Goal: Task Accomplishment & Management: Complete application form

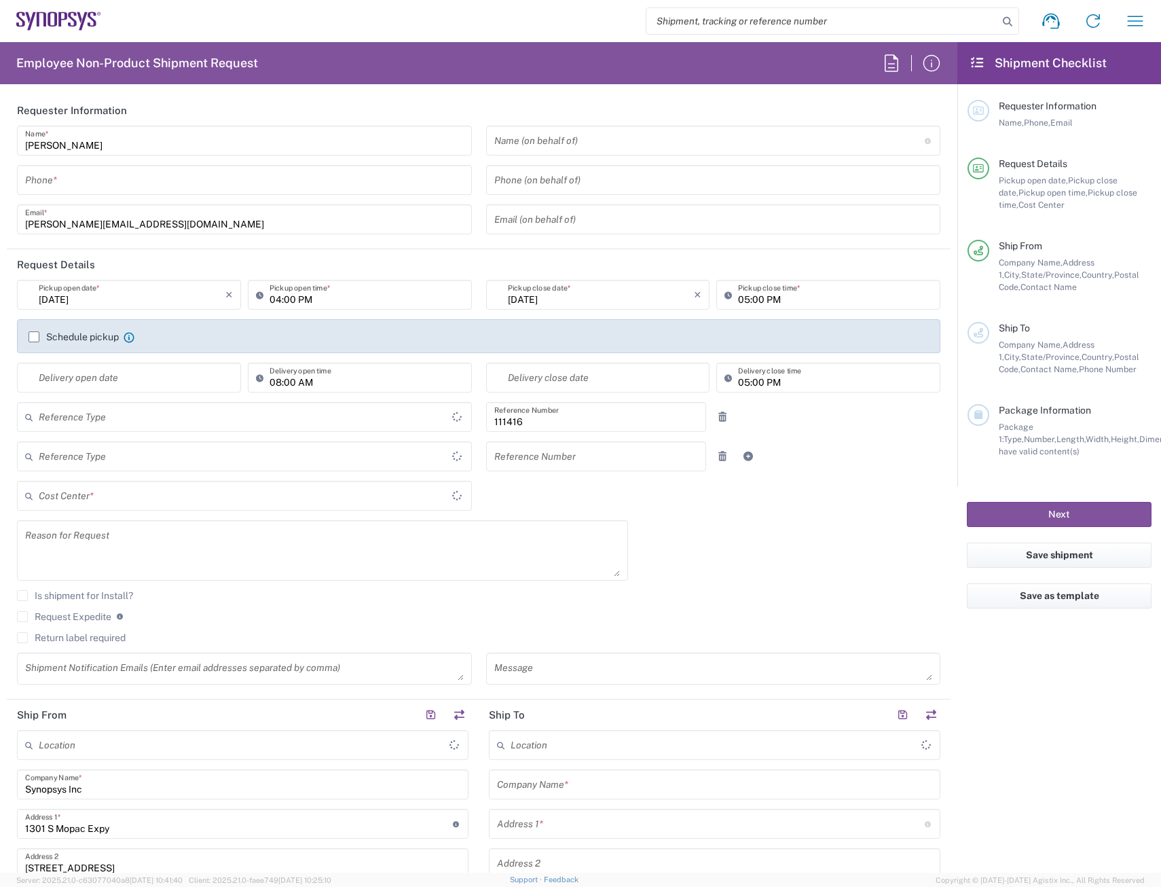
type input "Department"
type input "[US_STATE]"
type input "US01, SIG, IT Platform Products 111416"
type input "[GEOGRAPHIC_DATA]"
type input "Delivered at Place"
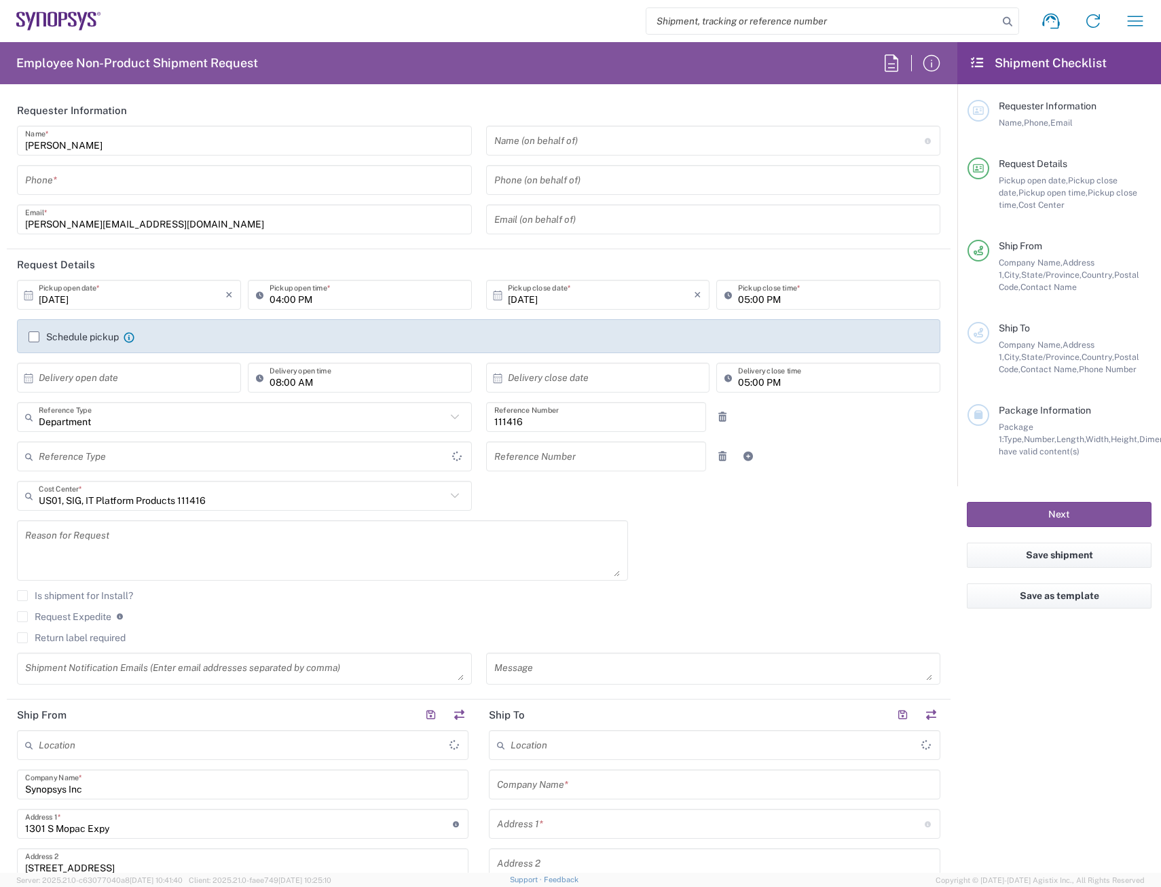
type input "[GEOGRAPHIC_DATA]"
type input "[GEOGRAPHIC_DATA] US26"
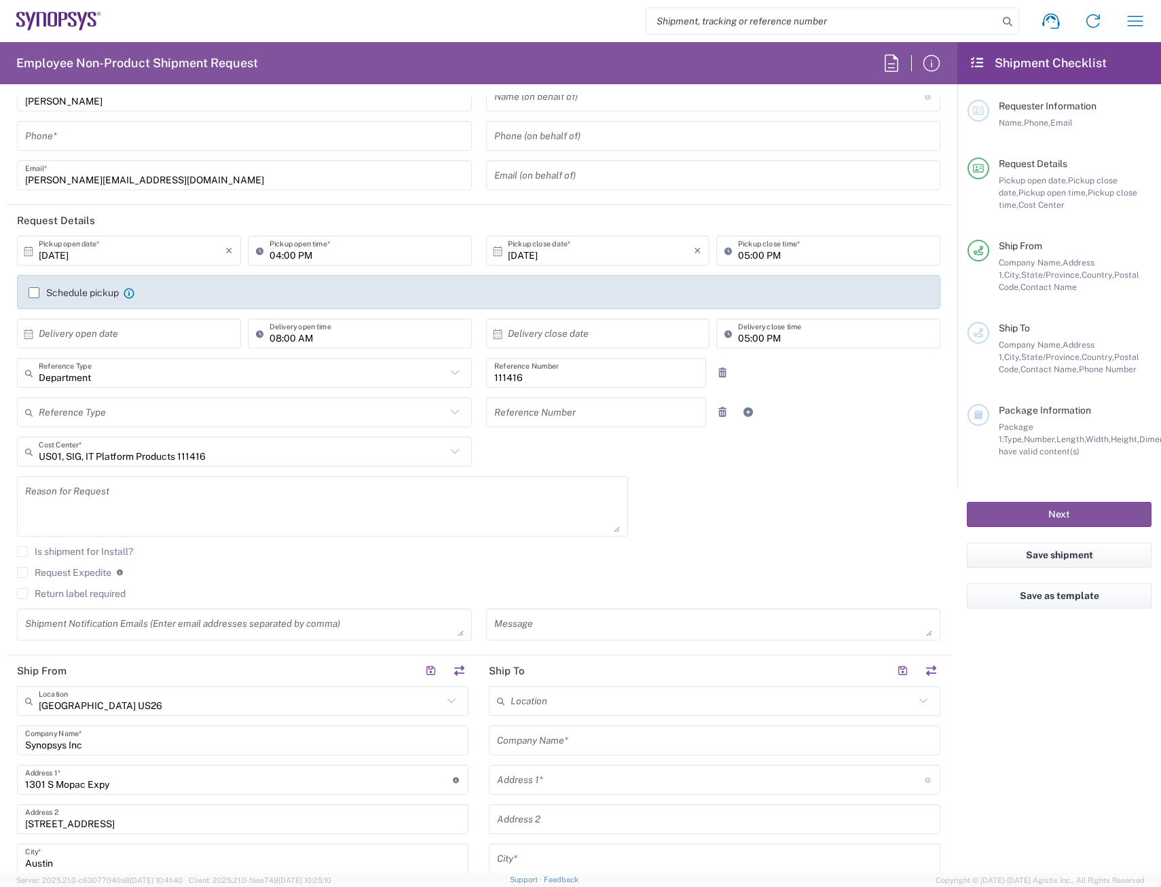
scroll to position [68, 0]
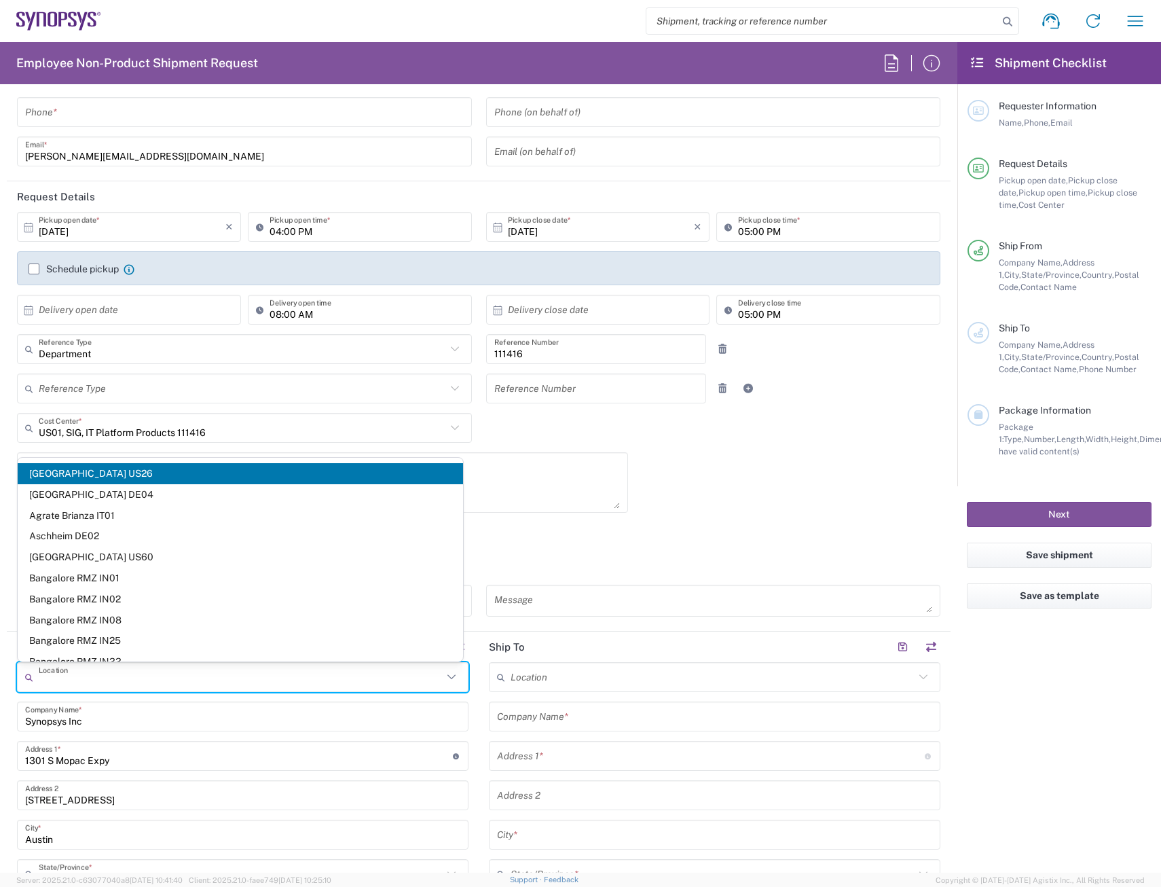
drag, startPoint x: 212, startPoint y: 676, endPoint x: 90, endPoint y: 692, distance: 123.3
click at [212, 677] on input "text" at bounding box center [241, 677] width 404 height 24
click at [652, 513] on div "[DATE] × Pickup open date * Cancel Apply 04:00 PM Pickup open time * [DATE] × P…" at bounding box center [478, 419] width 937 height 414
type input "[GEOGRAPHIC_DATA] US26"
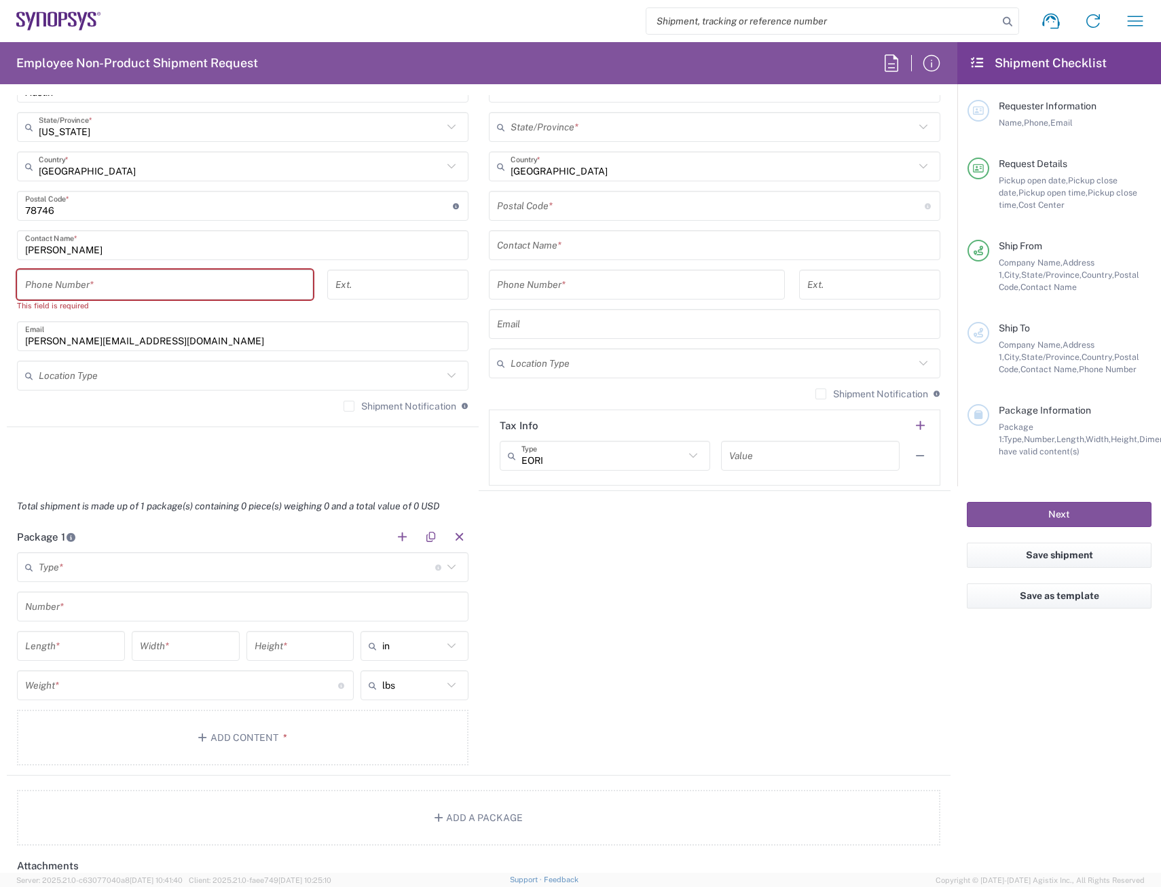
scroll to position [882, 0]
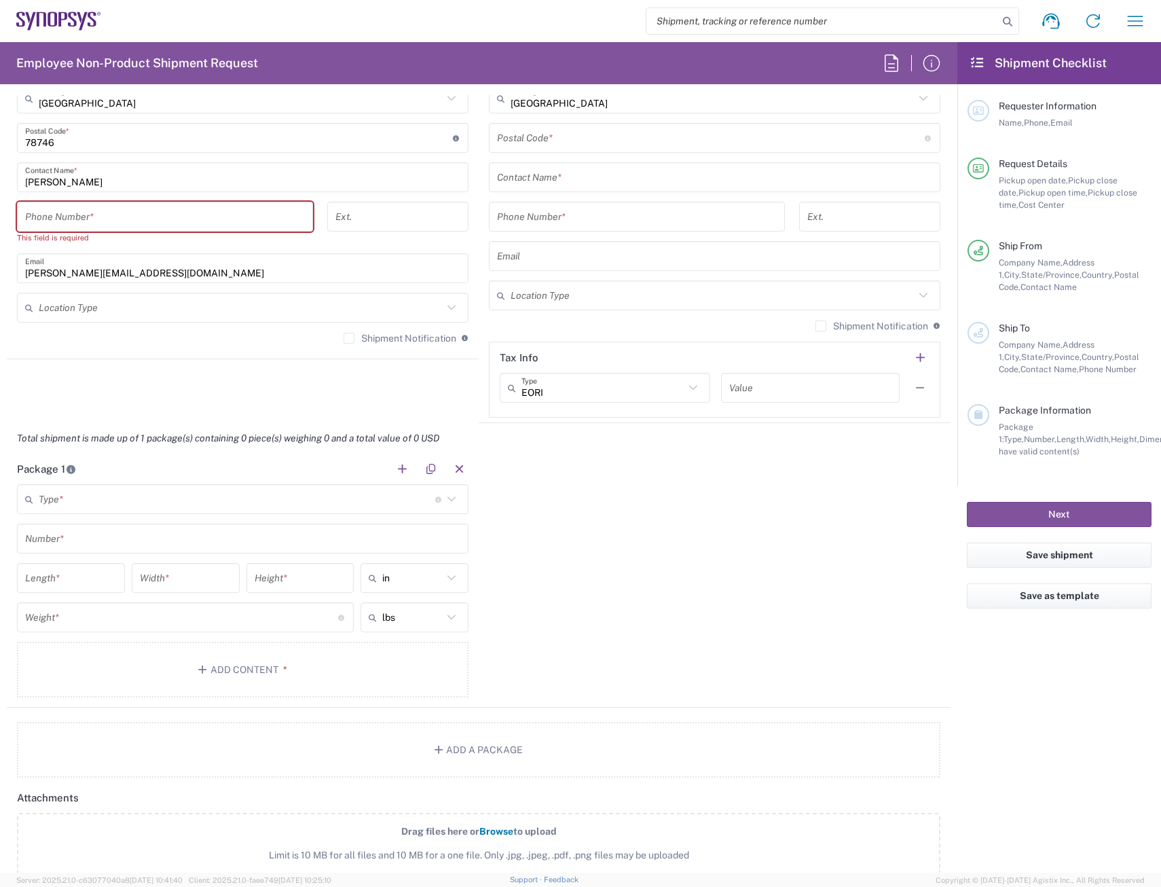
click at [291, 492] on input "text" at bounding box center [237, 499] width 396 height 24
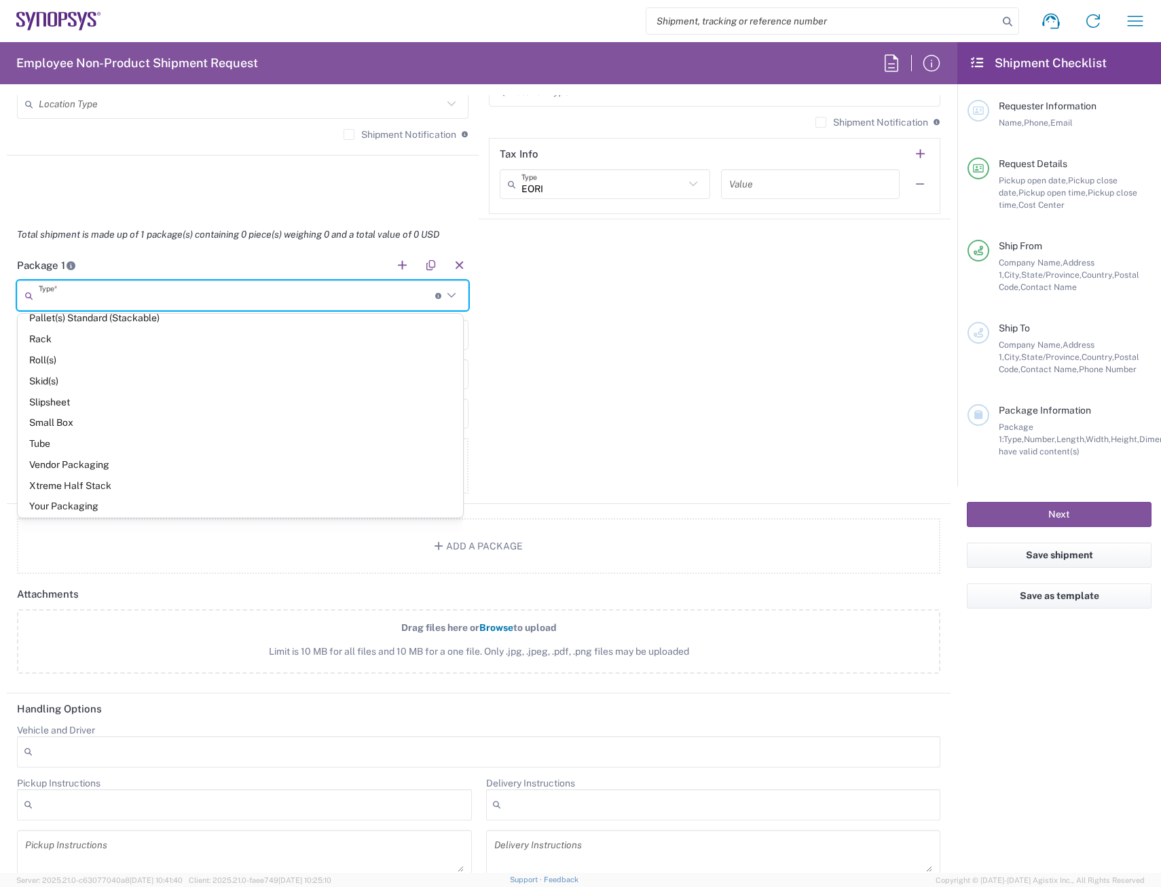
scroll to position [601, 0]
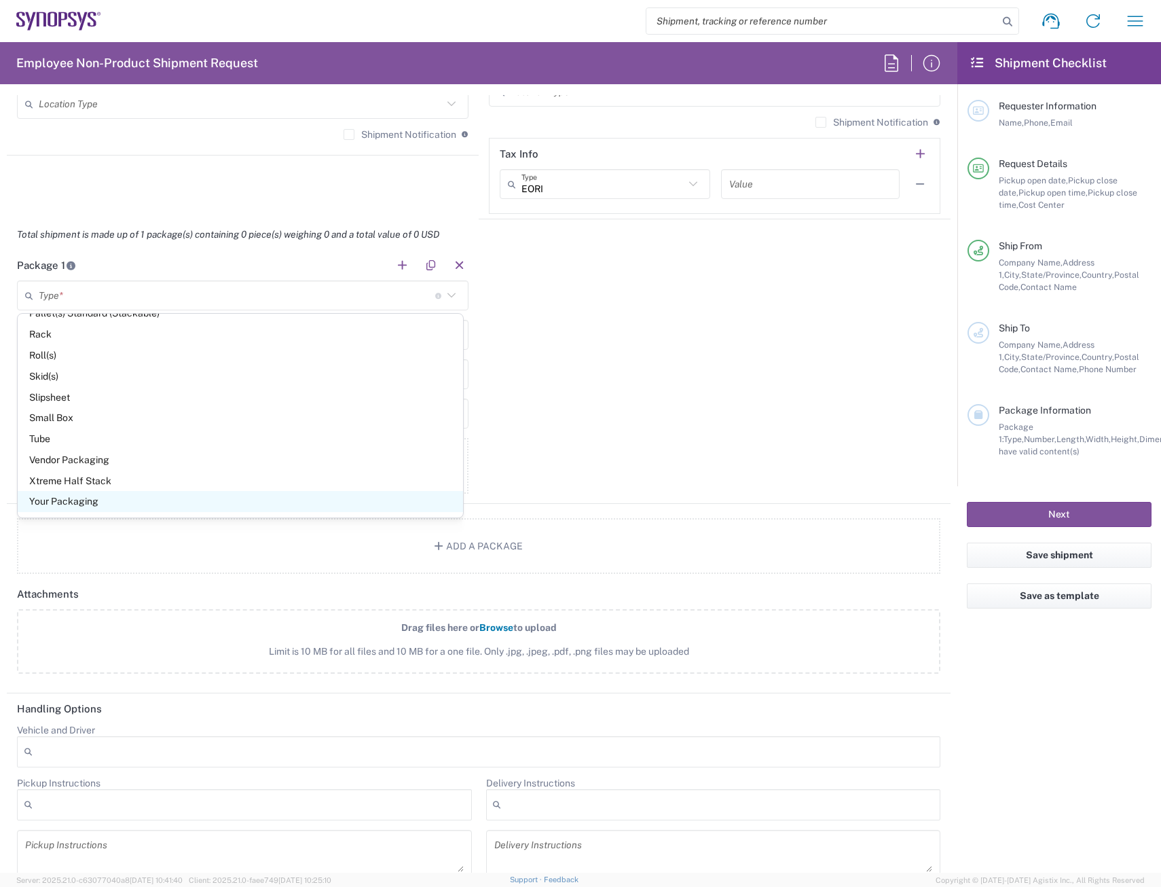
click at [217, 504] on span "Your Packaging" at bounding box center [240, 501] width 445 height 21
type input "Your Packaging"
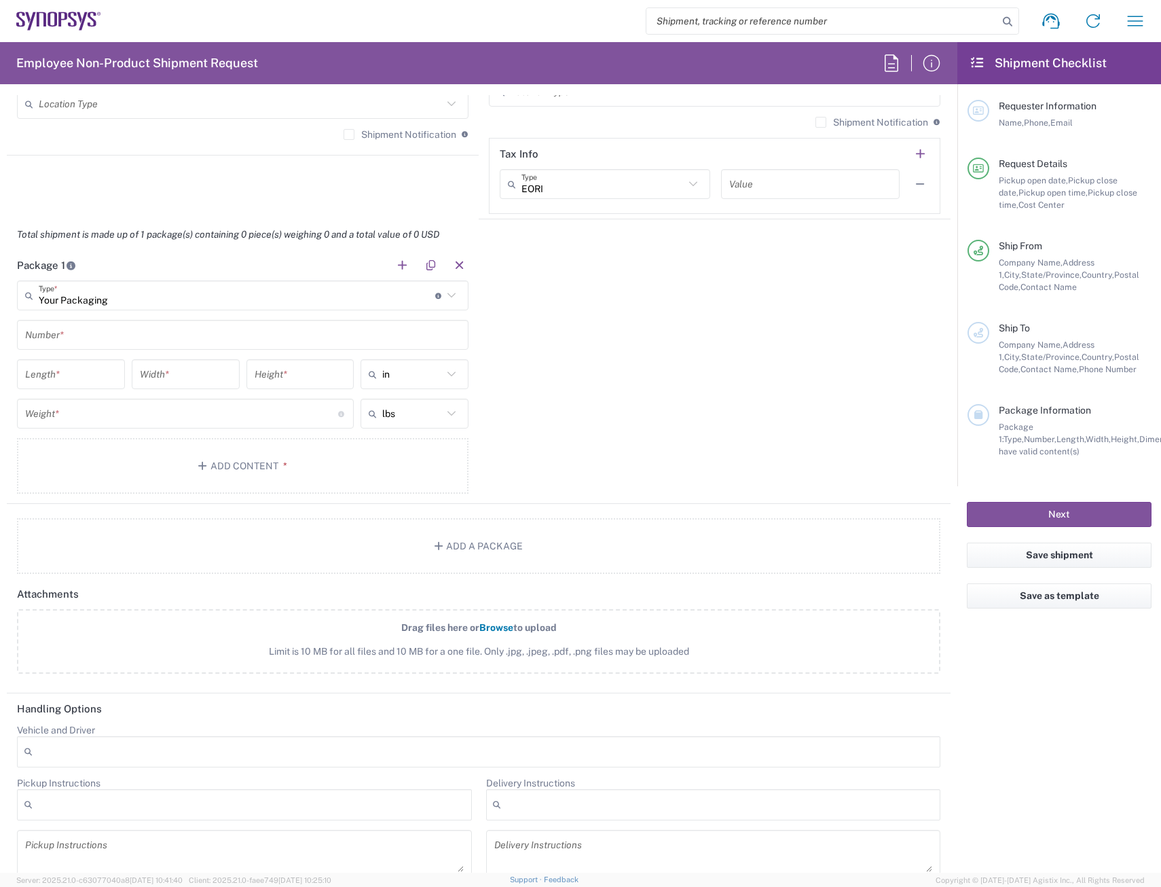
click at [185, 340] on input "text" at bounding box center [242, 335] width 435 height 24
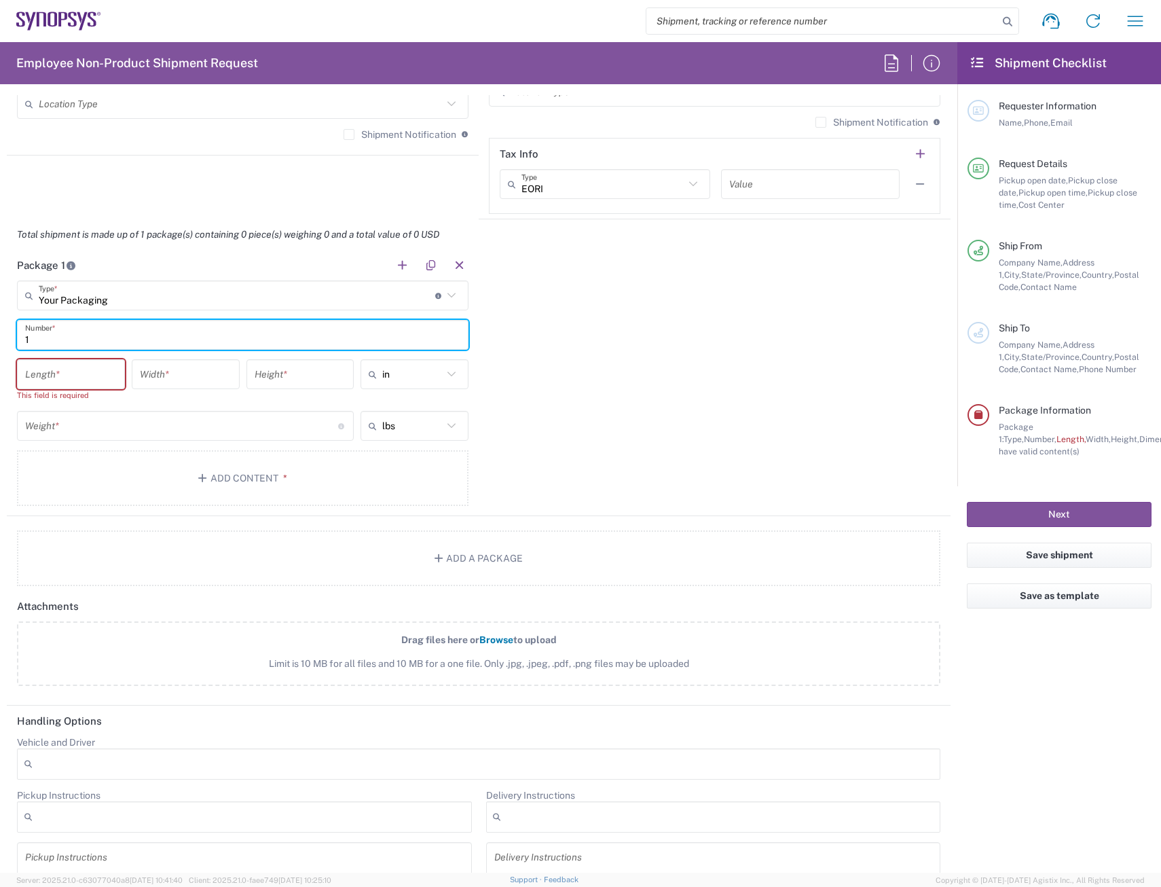
type input "1"
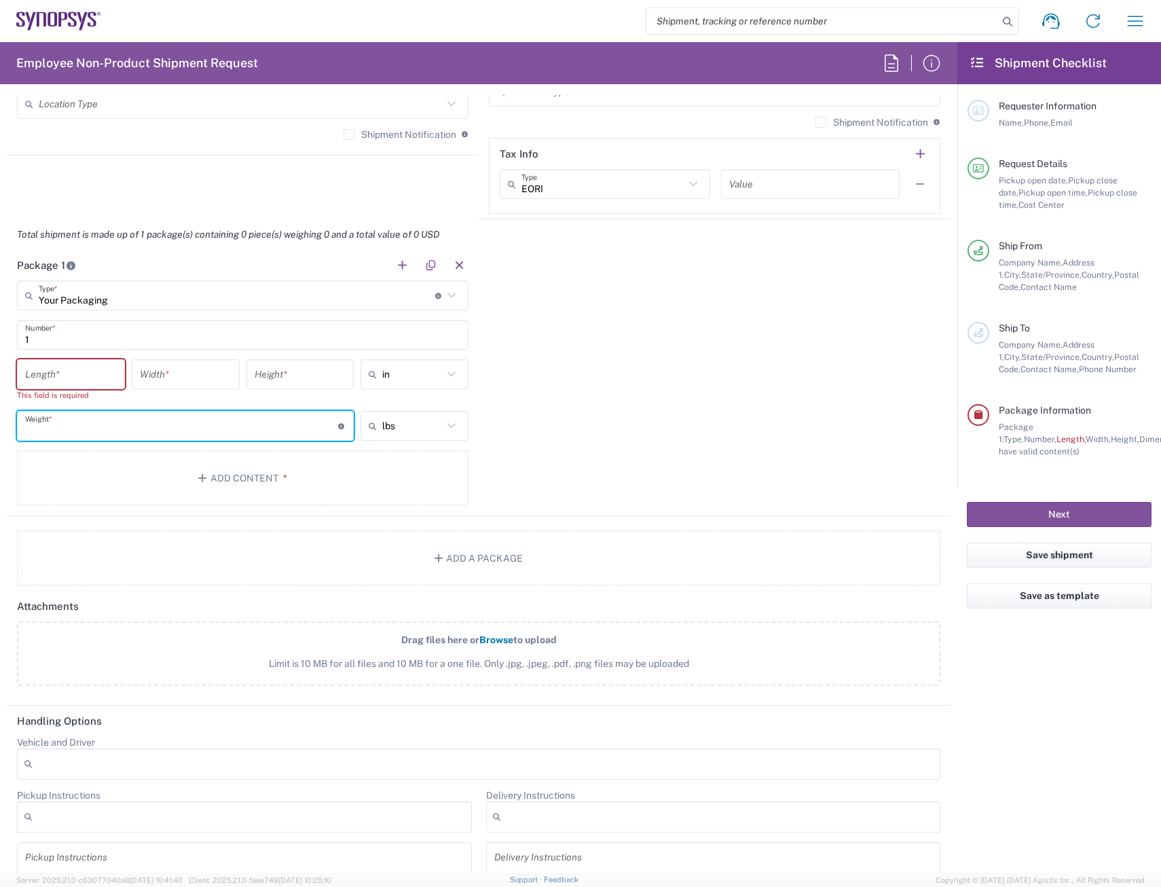
click at [201, 426] on input "number" at bounding box center [181, 426] width 313 height 24
type input "6"
click at [92, 353] on main "Your Packaging Type * Material used to package goods Bale(s) Basket(s) Bolt(s) …" at bounding box center [243, 395] width 472 height 230
click at [91, 355] on main "Your Packaging Type * Material used to package goods Bale(s) Basket(s) Bolt(s) …" at bounding box center [243, 395] width 472 height 230
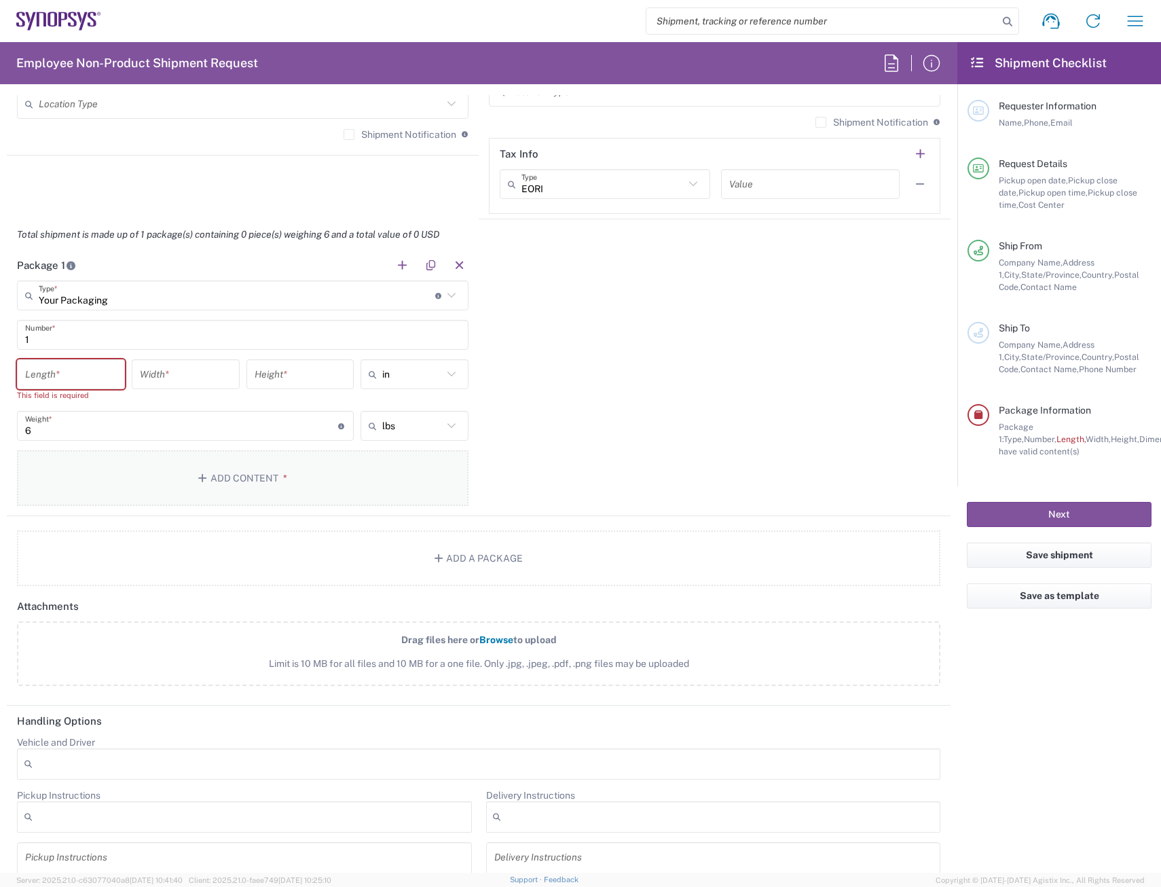
click at [155, 498] on button "Add Content *" at bounding box center [242, 478] width 451 height 56
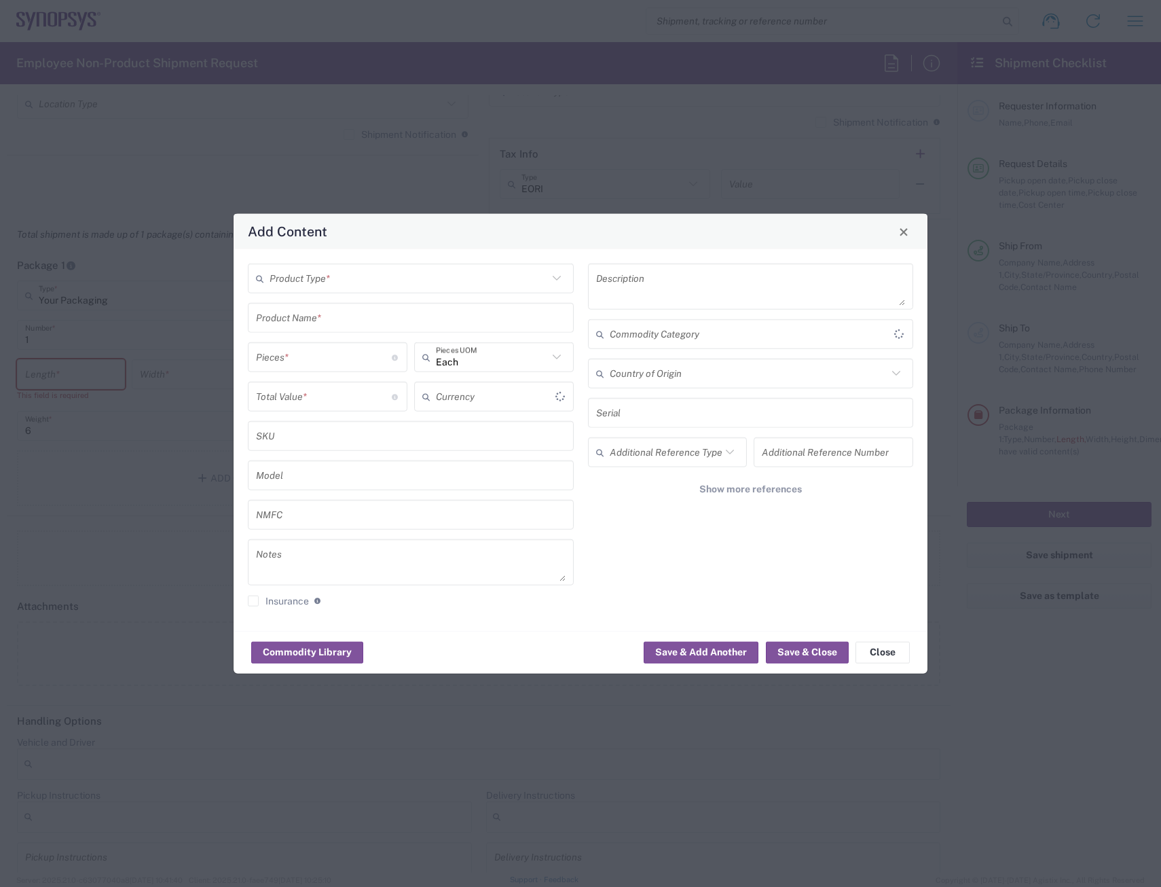
type input "US Dollar"
click at [379, 276] on input "text" at bounding box center [408, 278] width 278 height 24
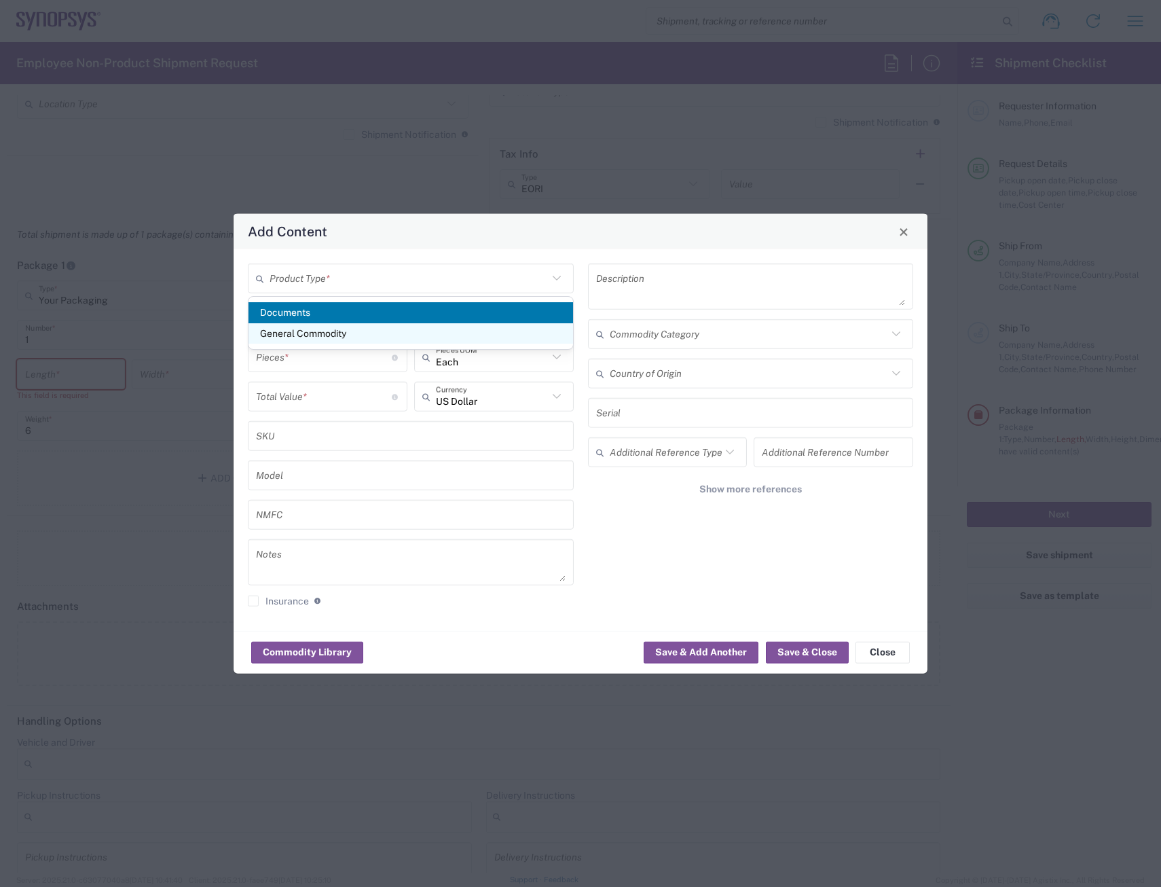
click at [371, 335] on span "General Commodity" at bounding box center [410, 333] width 324 height 21
type input "General Commodity"
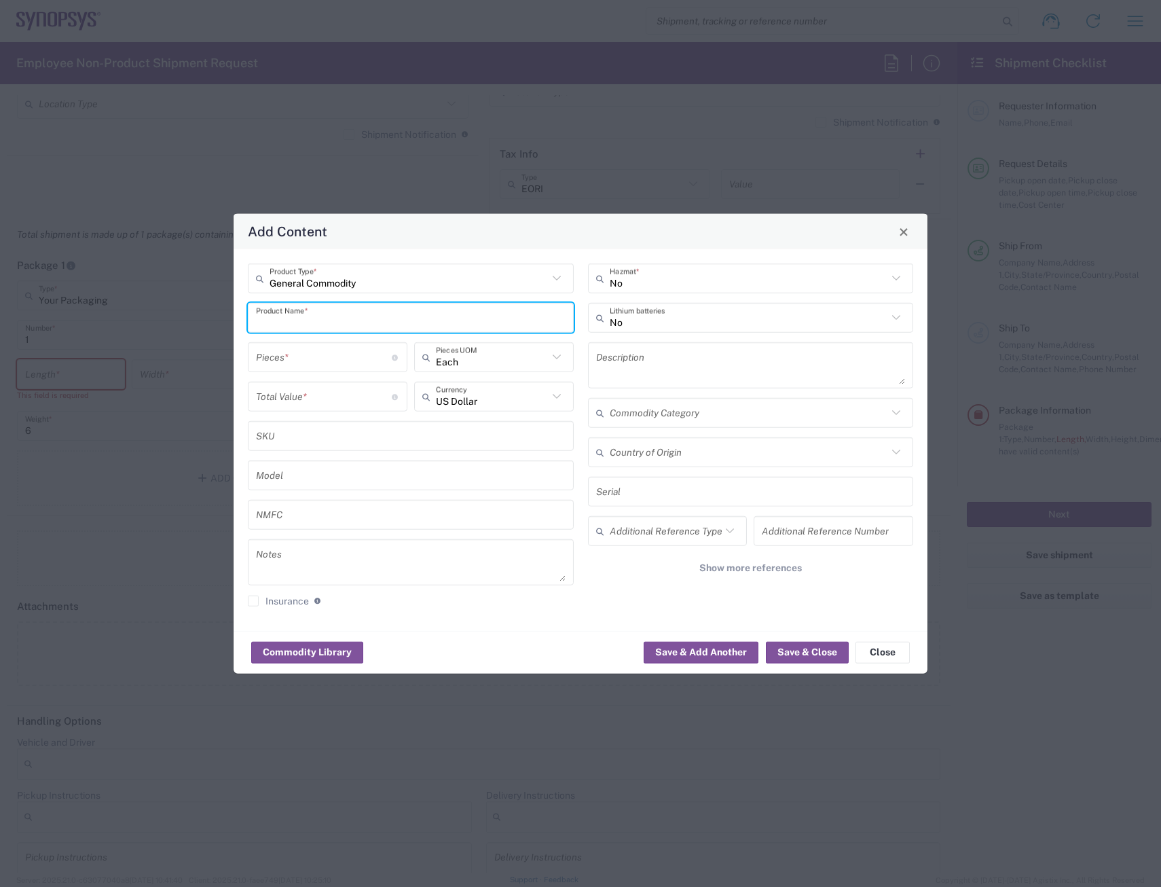
click at [332, 317] on input "text" at bounding box center [411, 317] width 310 height 24
type input "Dell Laptop"
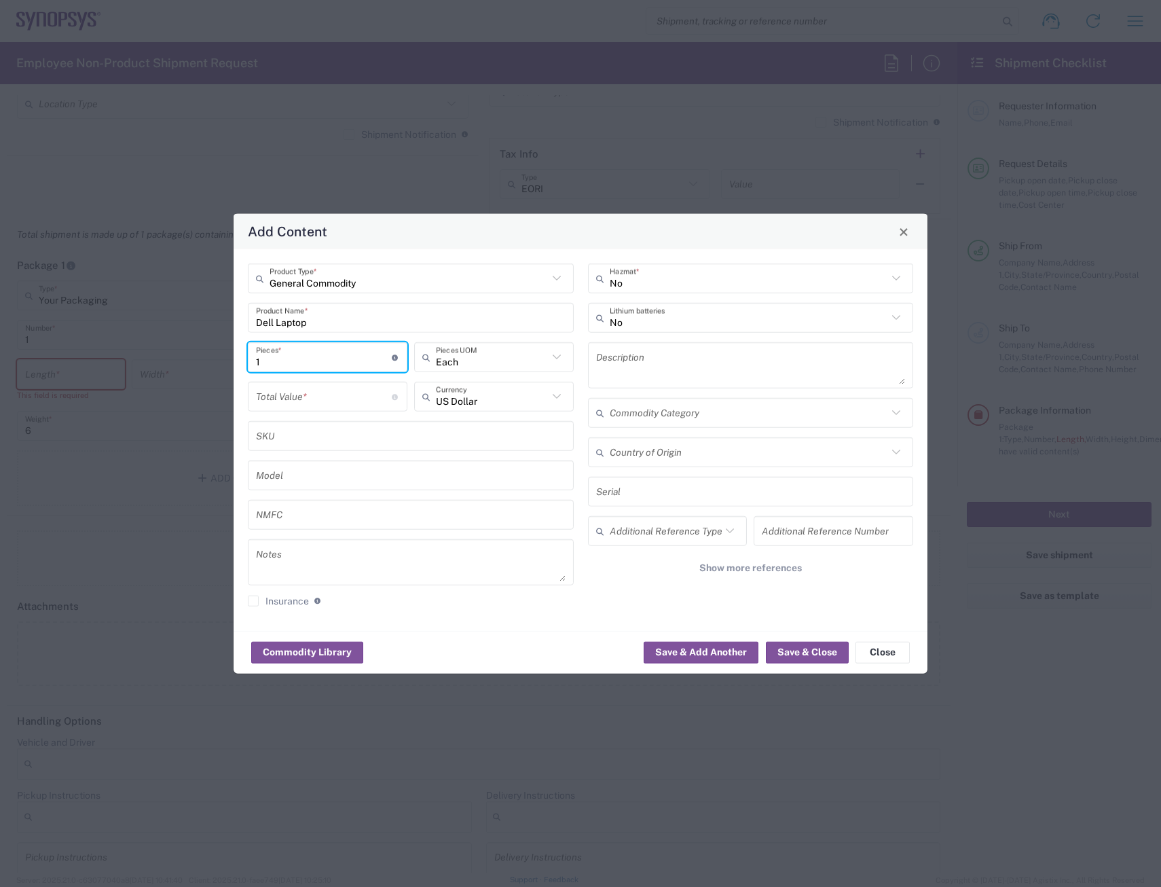
type input "1"
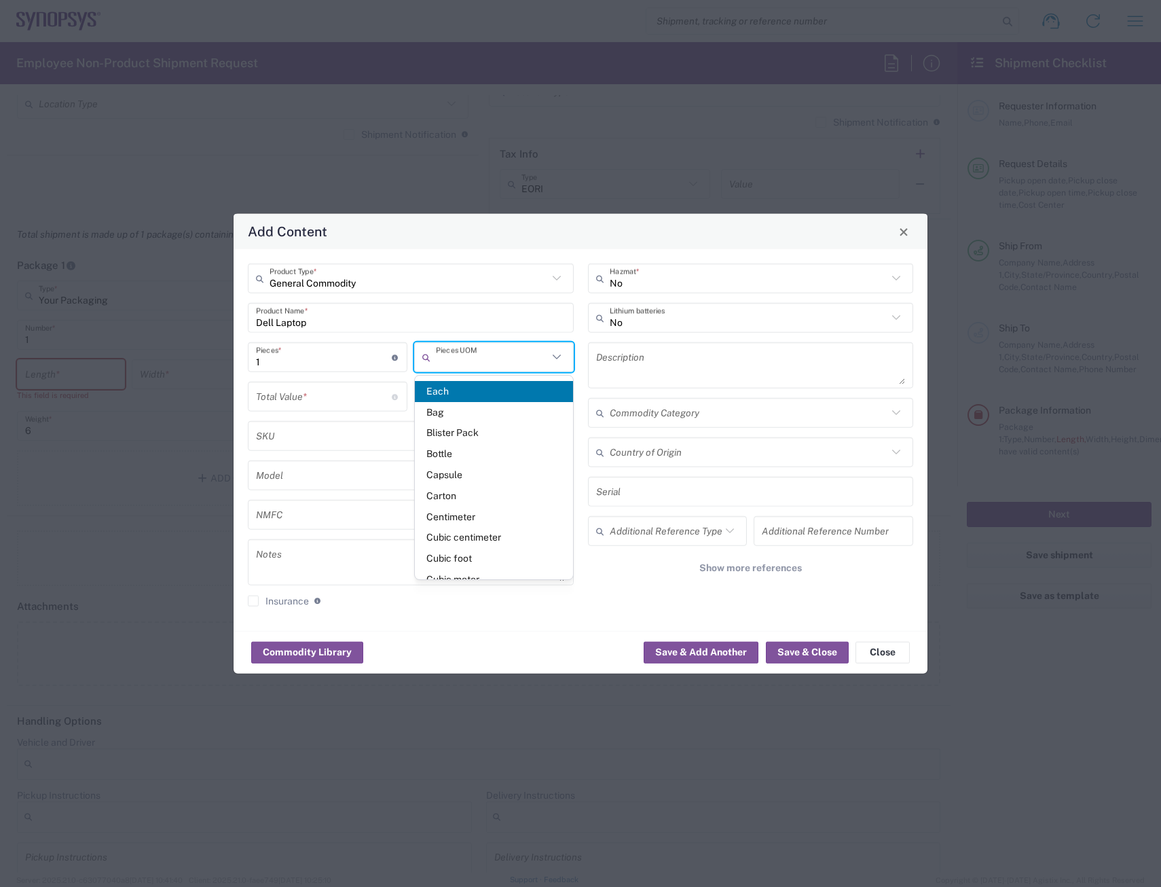
type input "1"
type input "Each"
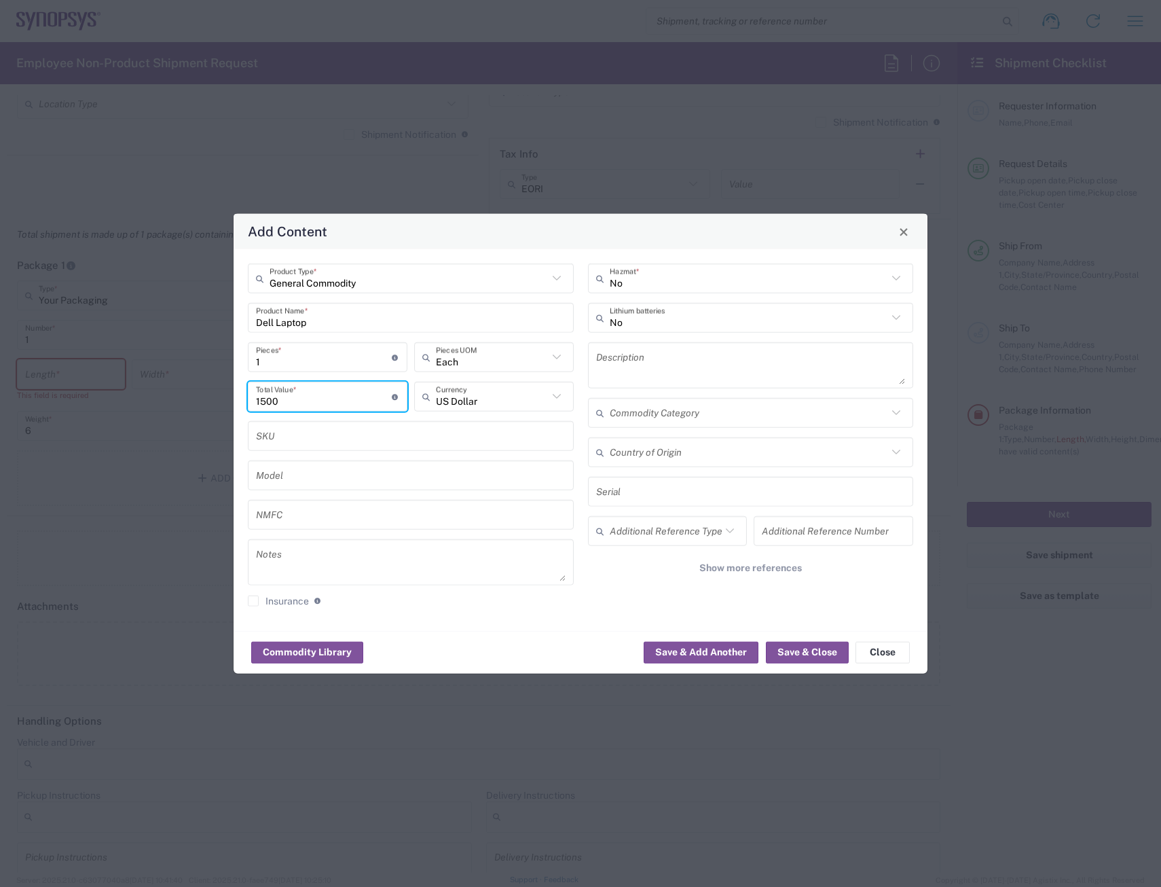
type input "1500"
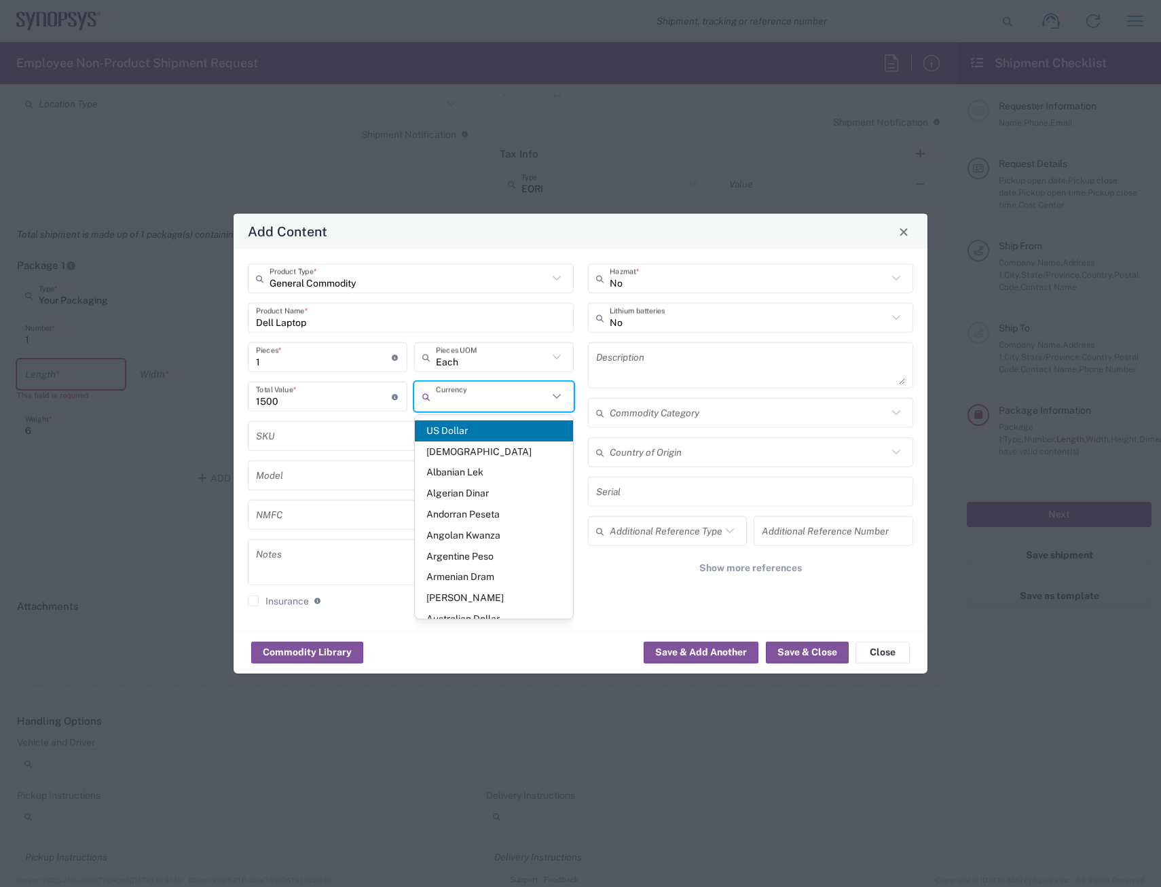
type input "US Dollar"
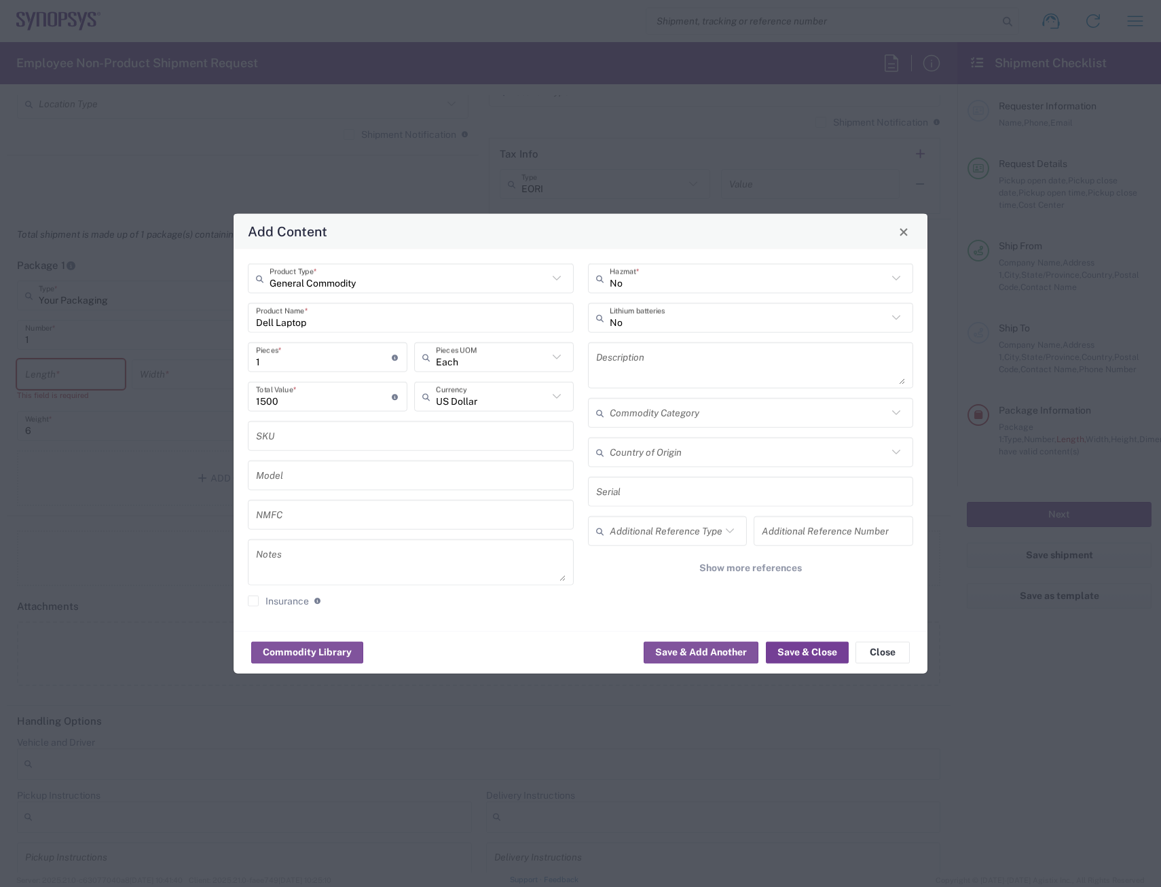
click at [804, 656] on button "Save & Close" at bounding box center [807, 652] width 83 height 22
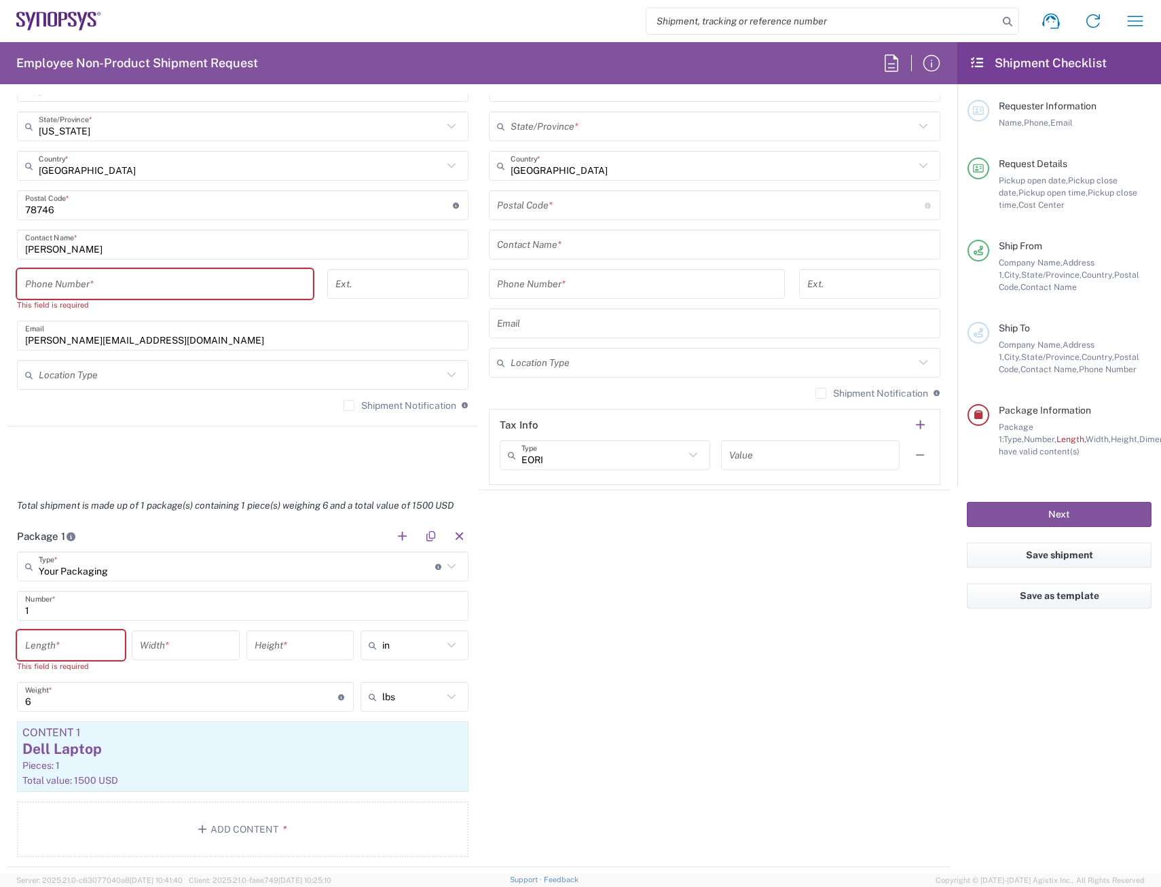
scroll to position [815, 0]
click at [129, 275] on input "tel" at bounding box center [165, 285] width 280 height 24
drag, startPoint x: 129, startPoint y: 275, endPoint x: 64, endPoint y: 430, distance: 168.3
click at [64, 430] on agx-shipment-stop-widget "Ship From [GEOGRAPHIC_DATA] [GEOGRAPHIC_DATA] Location [GEOGRAPHIC_DATA] [GEOGR…" at bounding box center [243, 188] width 472 height 606
drag, startPoint x: 275, startPoint y: 413, endPoint x: 234, endPoint y: 415, distance: 41.5
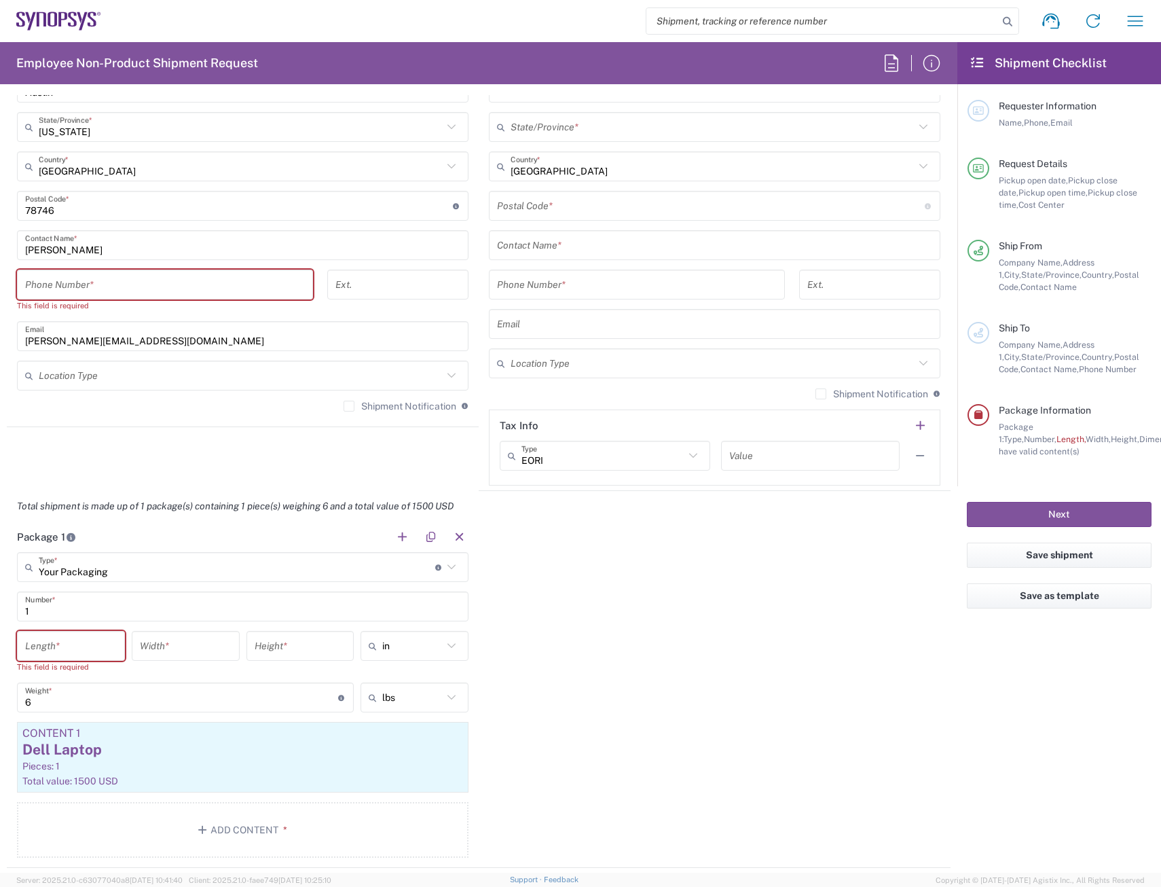
click at [234, 415] on div "Shipment Notification If checked, a shipment notification email will be sent to…" at bounding box center [242, 411] width 451 height 22
click at [164, 295] on input "tel" at bounding box center [165, 285] width 280 height 24
click at [178, 283] on input "tel" at bounding box center [165, 285] width 280 height 24
click at [168, 447] on agx-shipment-stop-widget "Ship From [GEOGRAPHIC_DATA] [GEOGRAPHIC_DATA] Location [GEOGRAPHIC_DATA] [GEOGR…" at bounding box center [243, 188] width 472 height 606
click at [137, 284] on input "tel" at bounding box center [165, 285] width 280 height 24
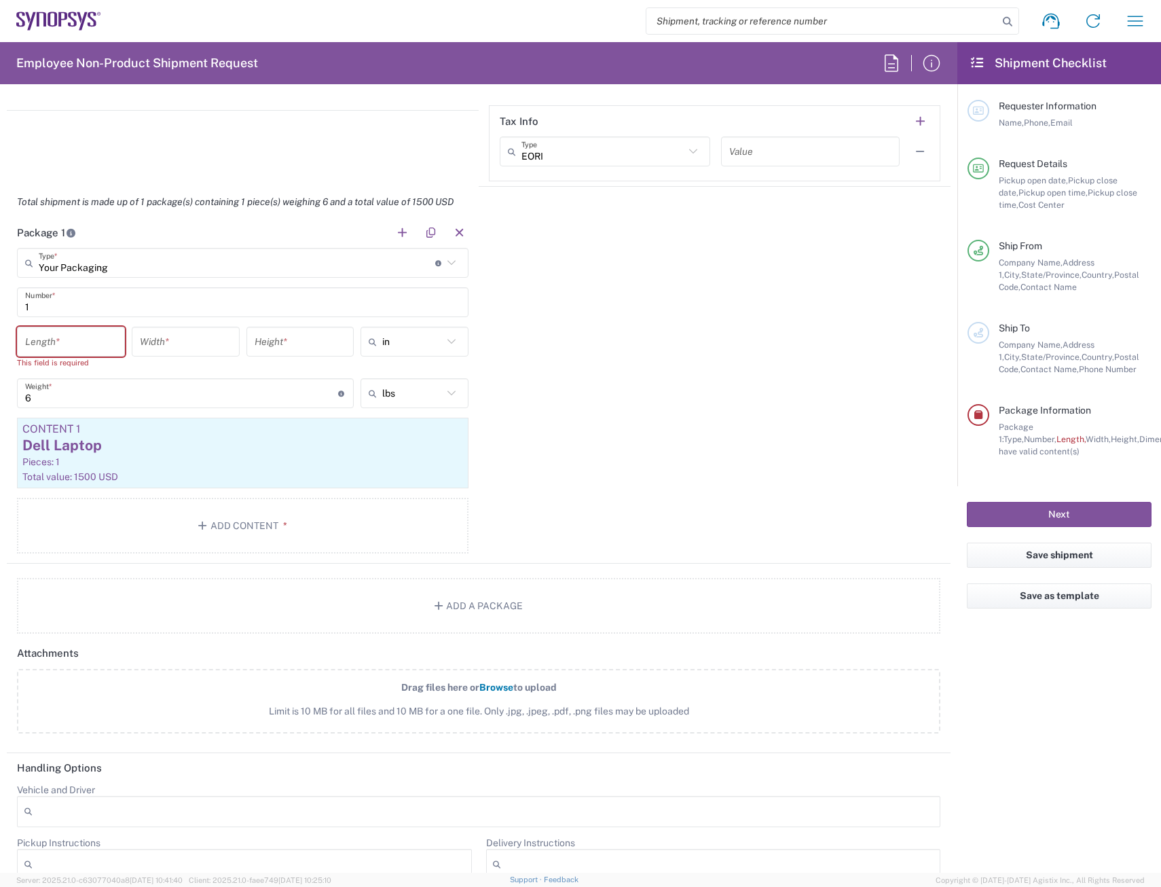
scroll to position [1222, 0]
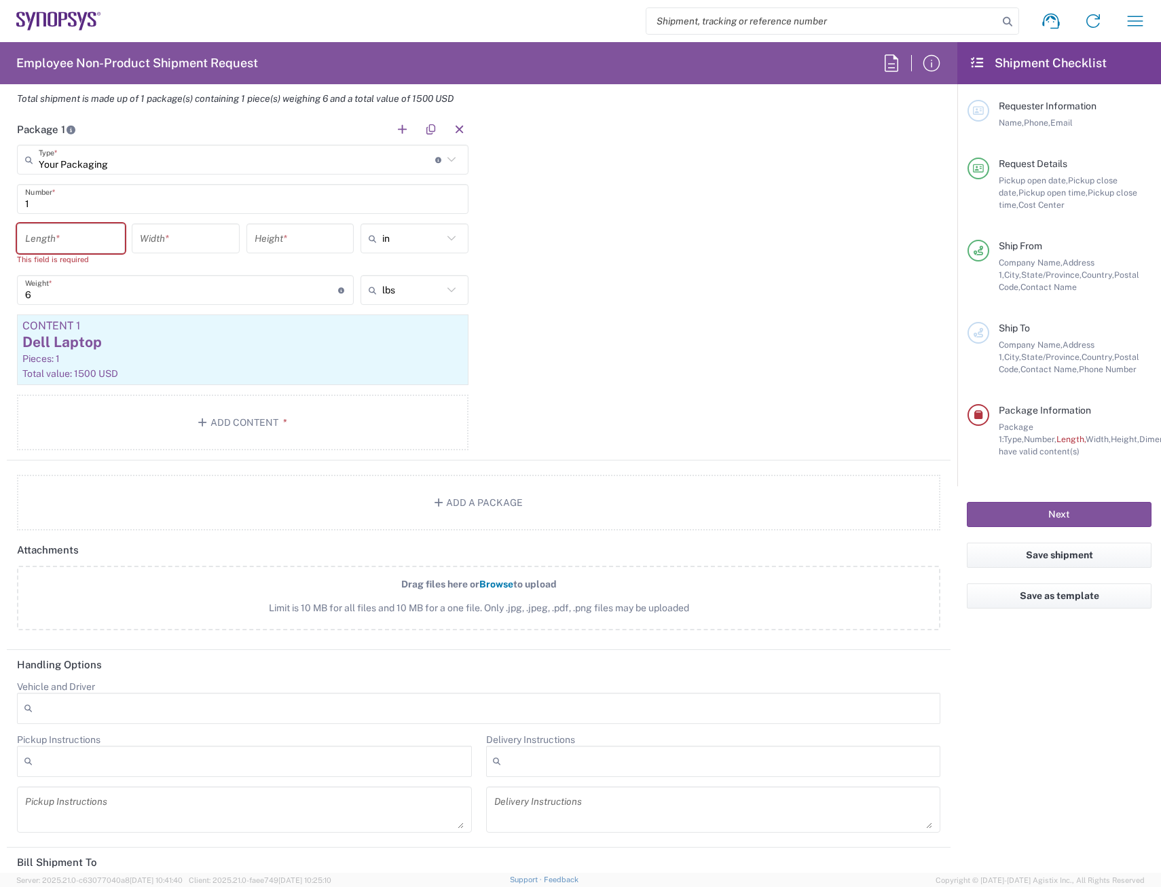
type input "8173816137"
click at [633, 361] on div "Package 1 Your Packaging Type * Material used to package goods Bale(s) Basket(s…" at bounding box center [479, 287] width 944 height 346
click at [85, 246] on input "number" at bounding box center [71, 239] width 92 height 24
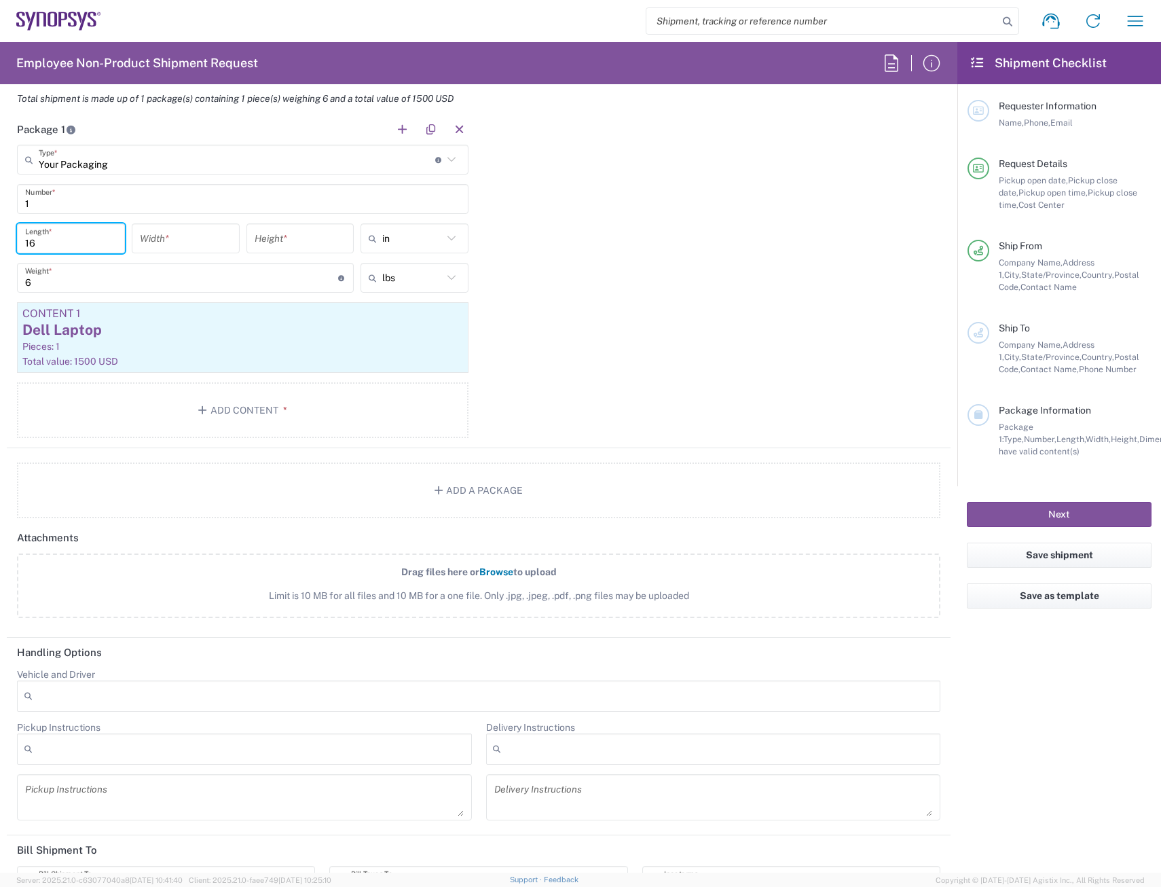
type input "16"
type input "12"
type input "3"
click at [667, 229] on div "Package 1 Your Packaging Type * Material used to package goods Bale(s) Basket(s…" at bounding box center [479, 281] width 944 height 334
click at [54, 248] on input "16" at bounding box center [71, 239] width 92 height 24
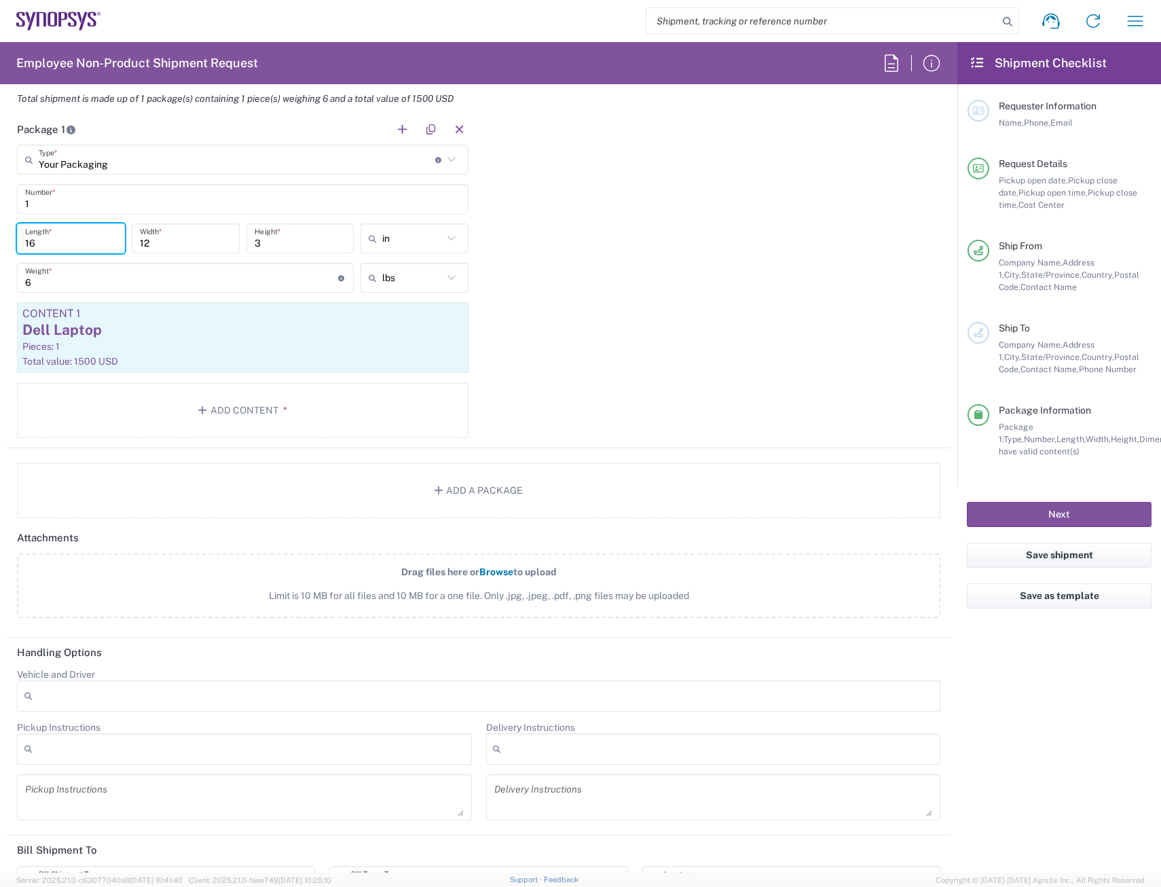
click at [736, 262] on div "Package 1 Your Packaging Type * Material used to package goods Bale(s) Basket(s…" at bounding box center [479, 281] width 944 height 334
click at [1011, 508] on button "Next" at bounding box center [1059, 514] width 185 height 25
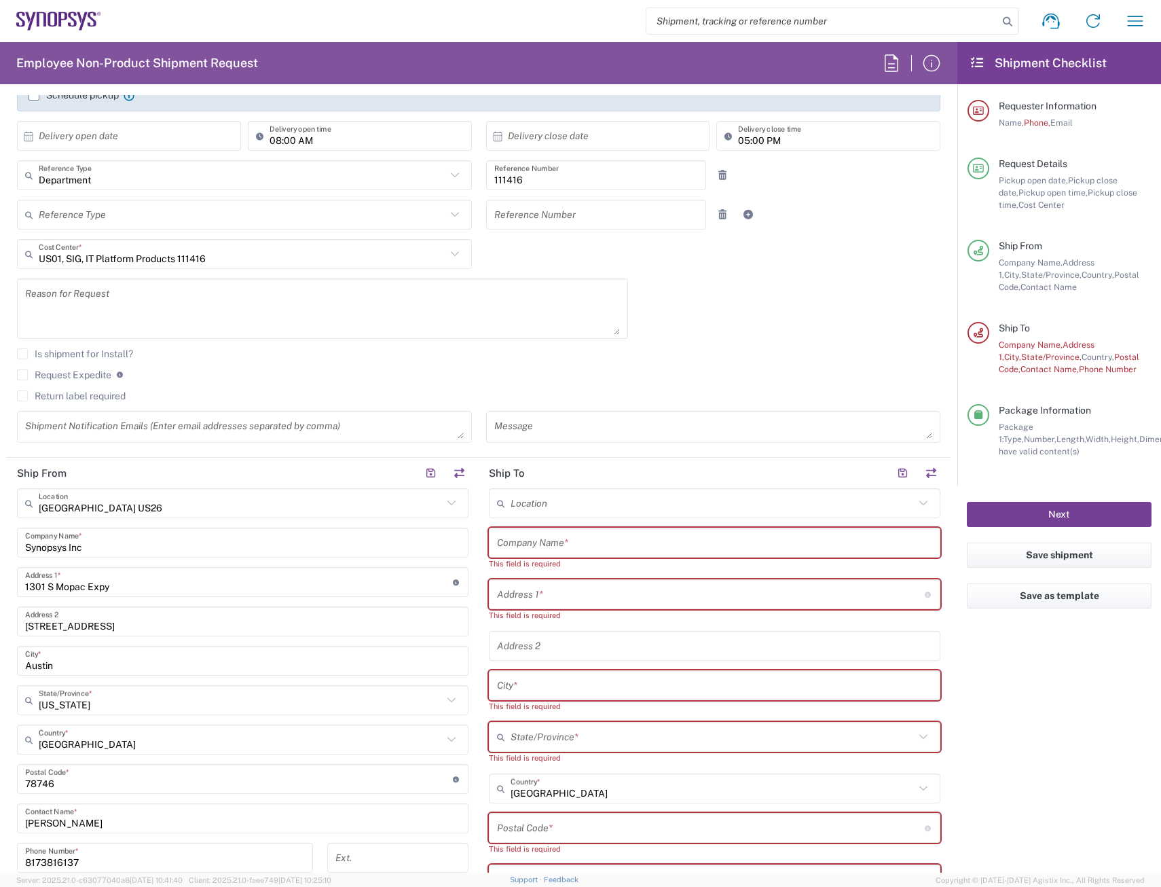
scroll to position [59, 0]
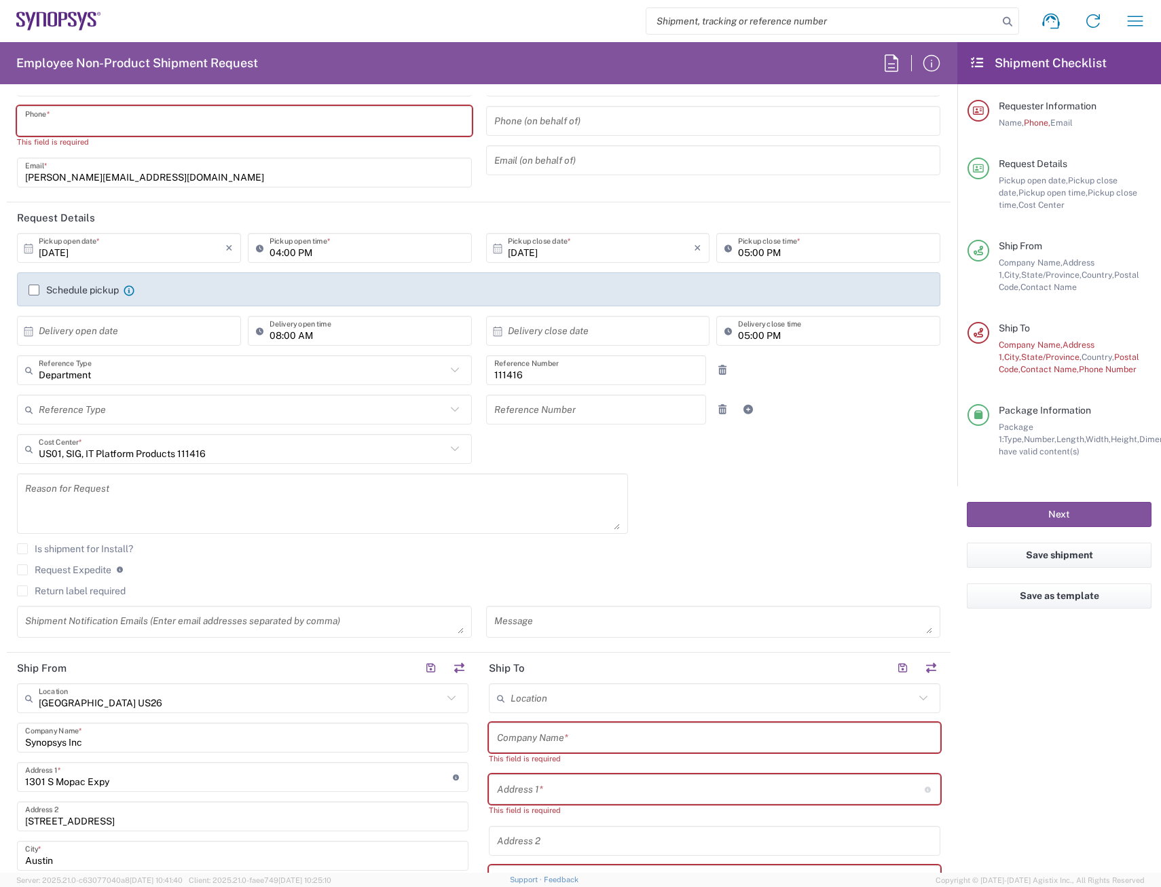
drag, startPoint x: 87, startPoint y: 122, endPoint x: 96, endPoint y: 124, distance: 9.1
click at [87, 122] on input "tel" at bounding box center [244, 121] width 439 height 24
click at [124, 110] on input "tel" at bounding box center [244, 121] width 439 height 24
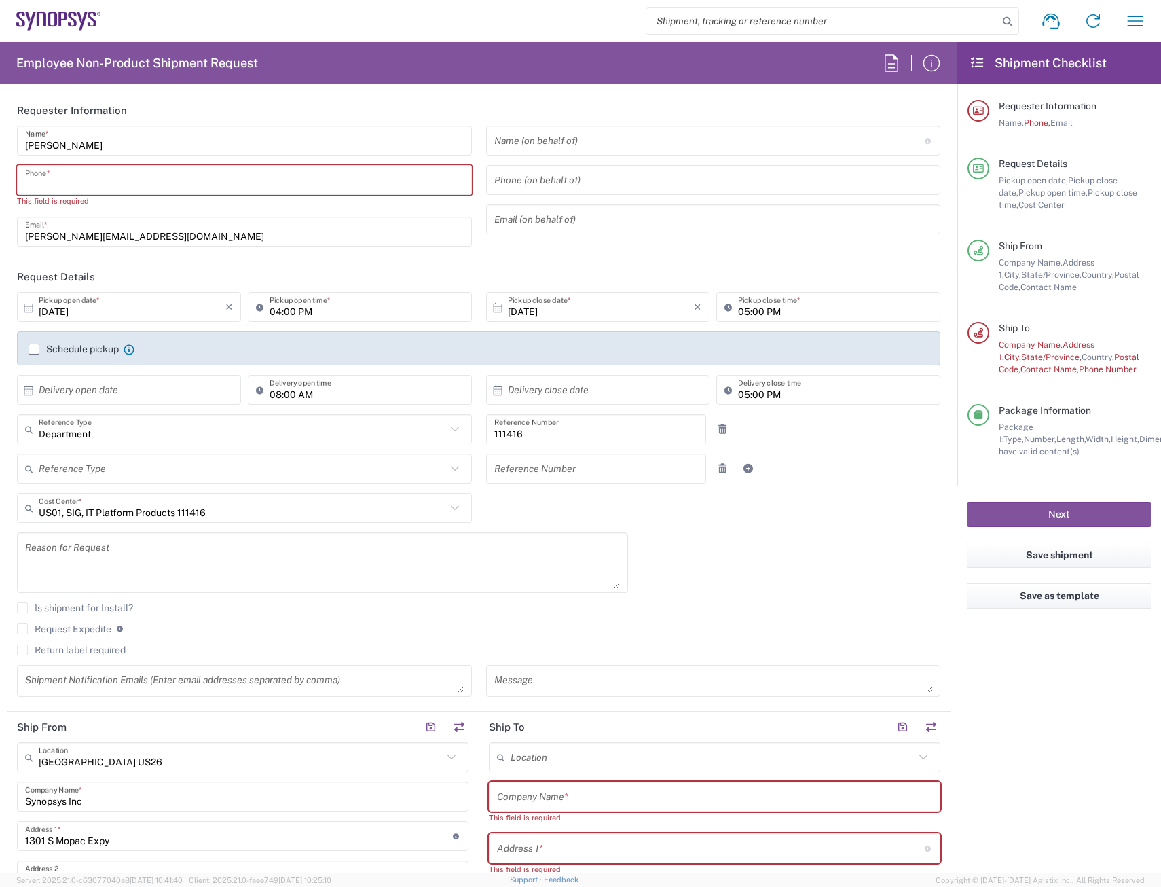
click at [336, 186] on input "tel" at bounding box center [244, 180] width 439 height 24
click at [33, 185] on input "8`73816137" at bounding box center [244, 180] width 439 height 24
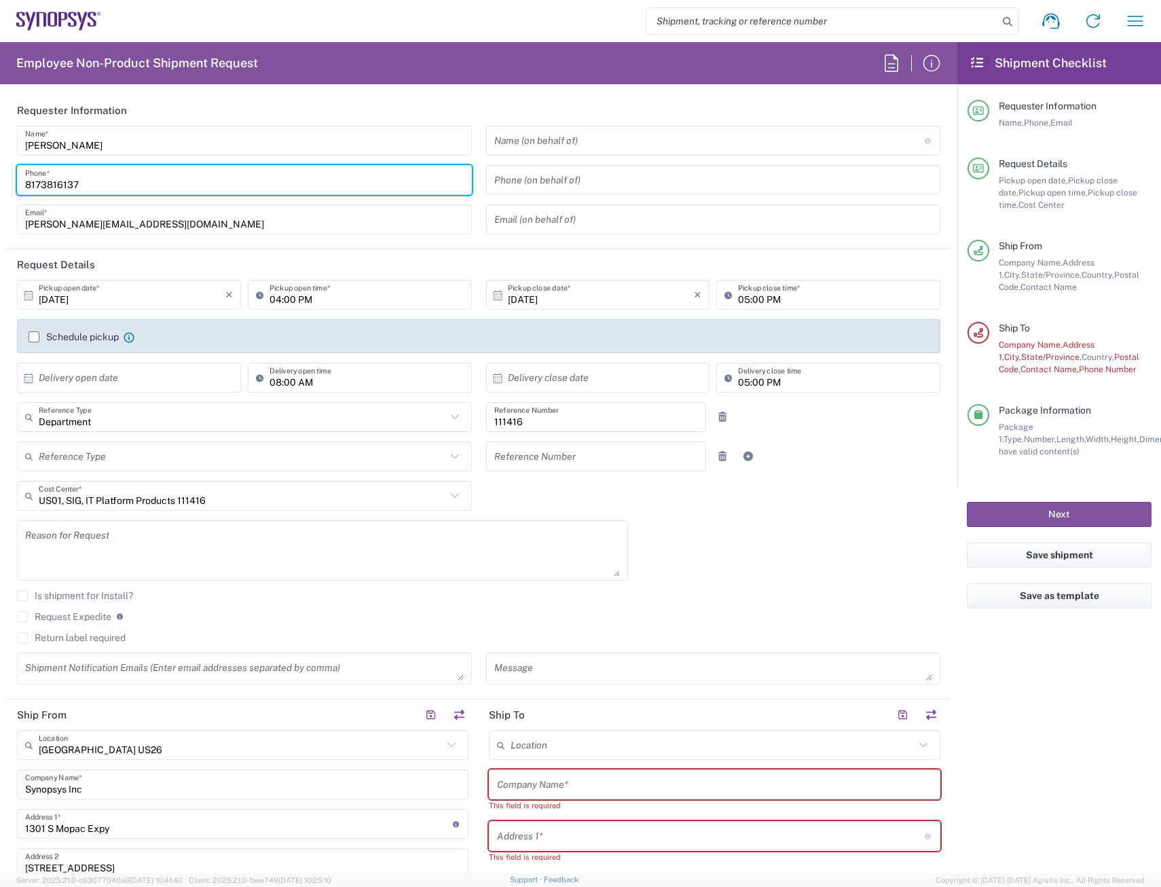
type input "8173816137"
click at [563, 99] on header "Requester Information" at bounding box center [479, 110] width 944 height 31
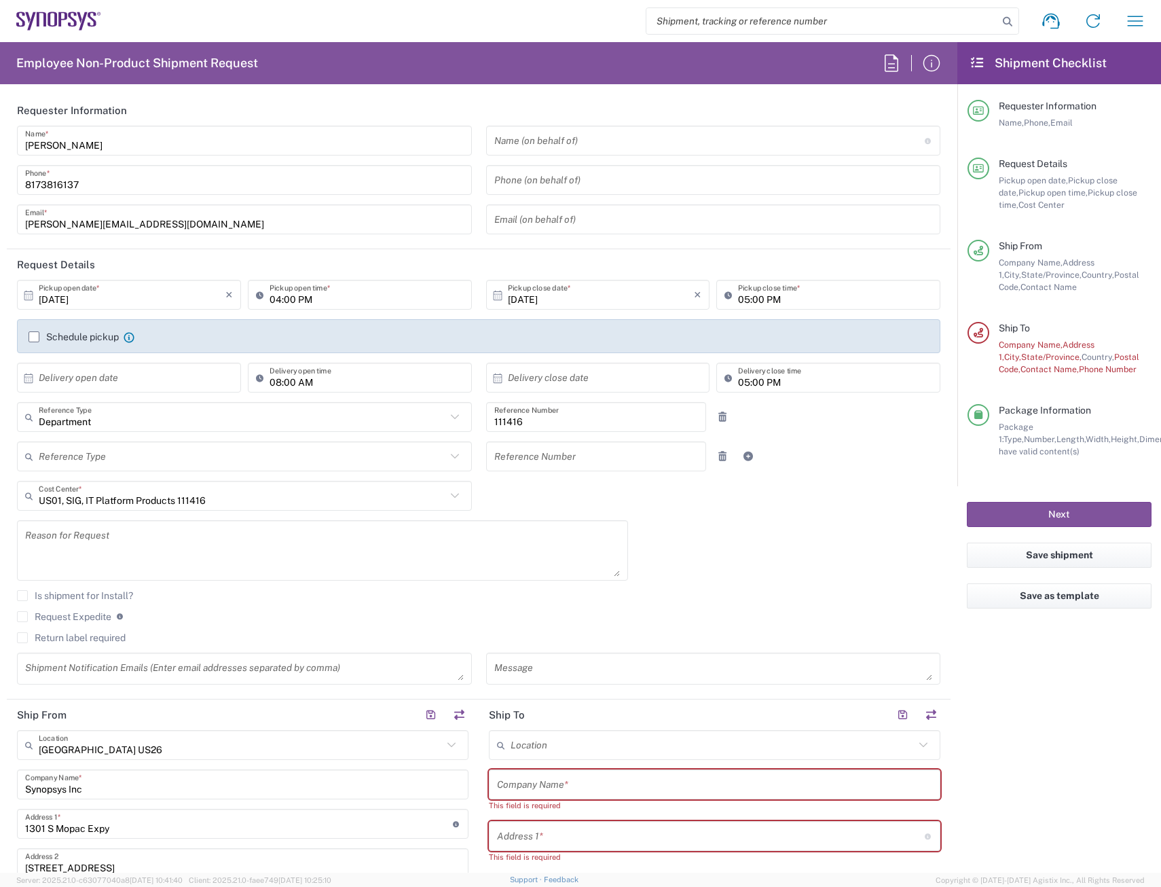
click at [537, 735] on input "text" at bounding box center [712, 745] width 404 height 24
click at [596, 715] on span "Plano US27" at bounding box center [707, 713] width 445 height 21
type input "Plano US27"
type input "Synopsys Inc"
type input "[STREET_ADDRESS]"
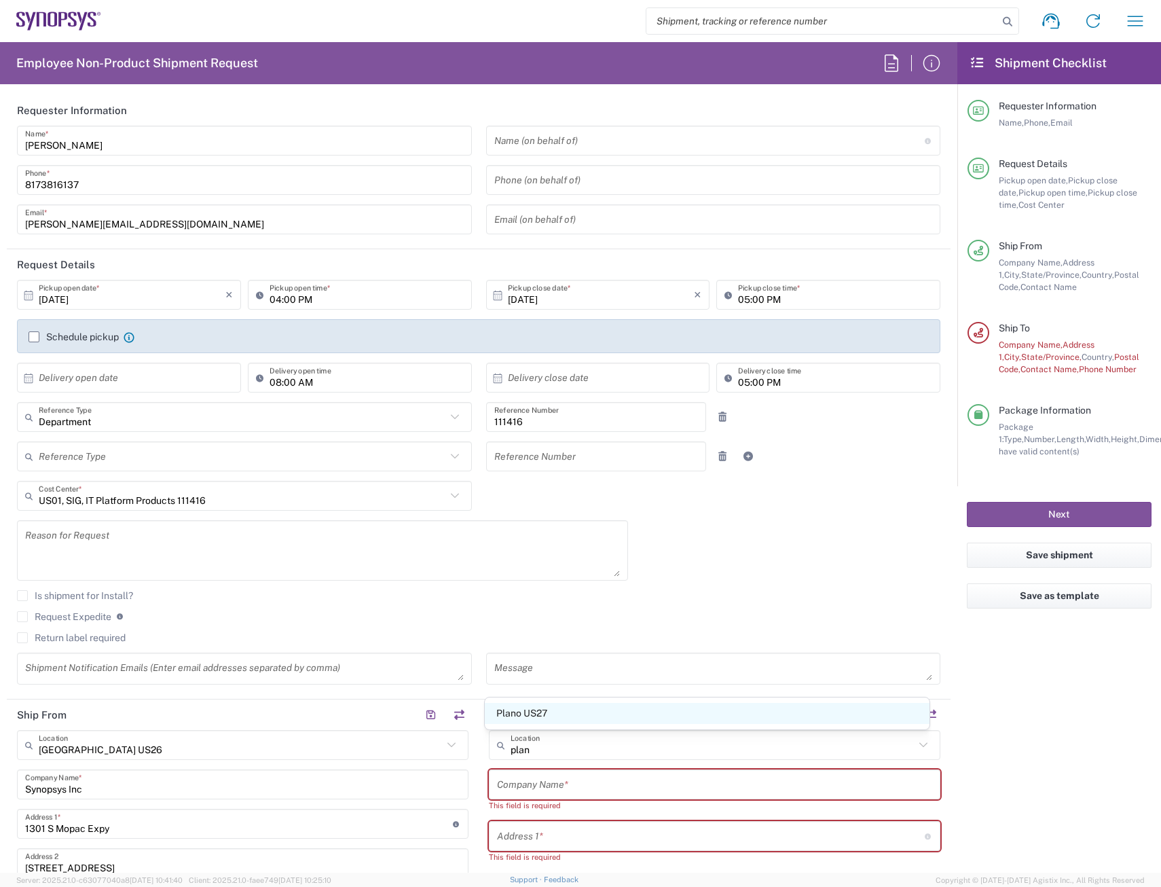
type input "Suite 500"
type input "Plano"
type input "[US_STATE]"
type input "75024"
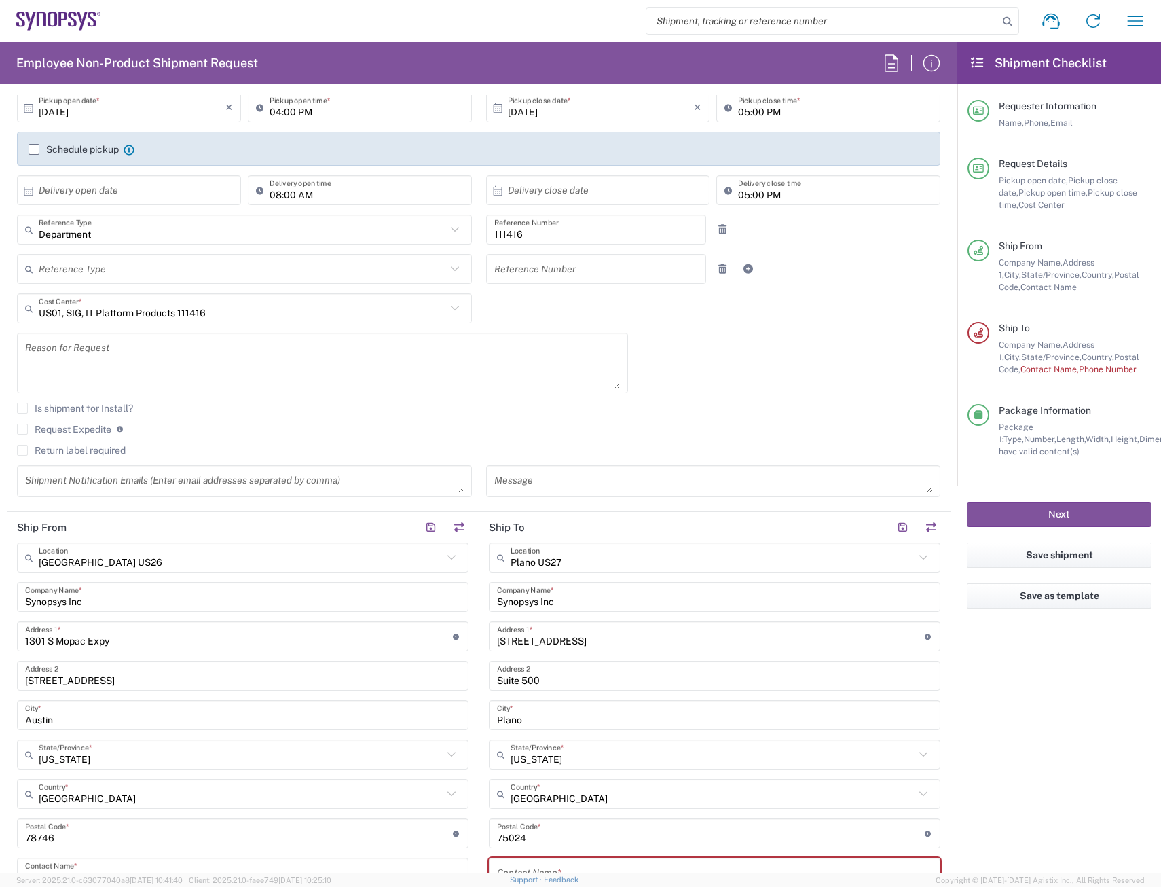
scroll to position [272, 0]
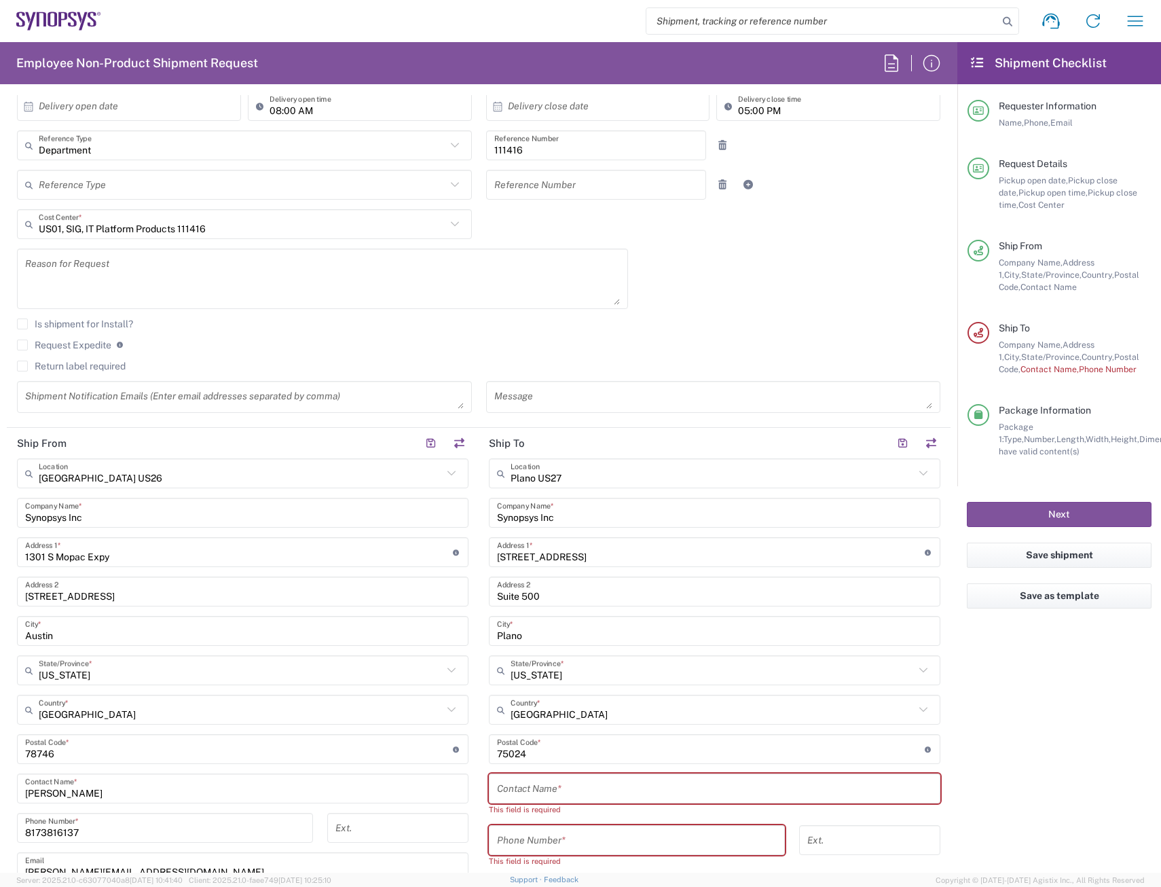
click at [635, 786] on input "text" at bounding box center [714, 789] width 435 height 24
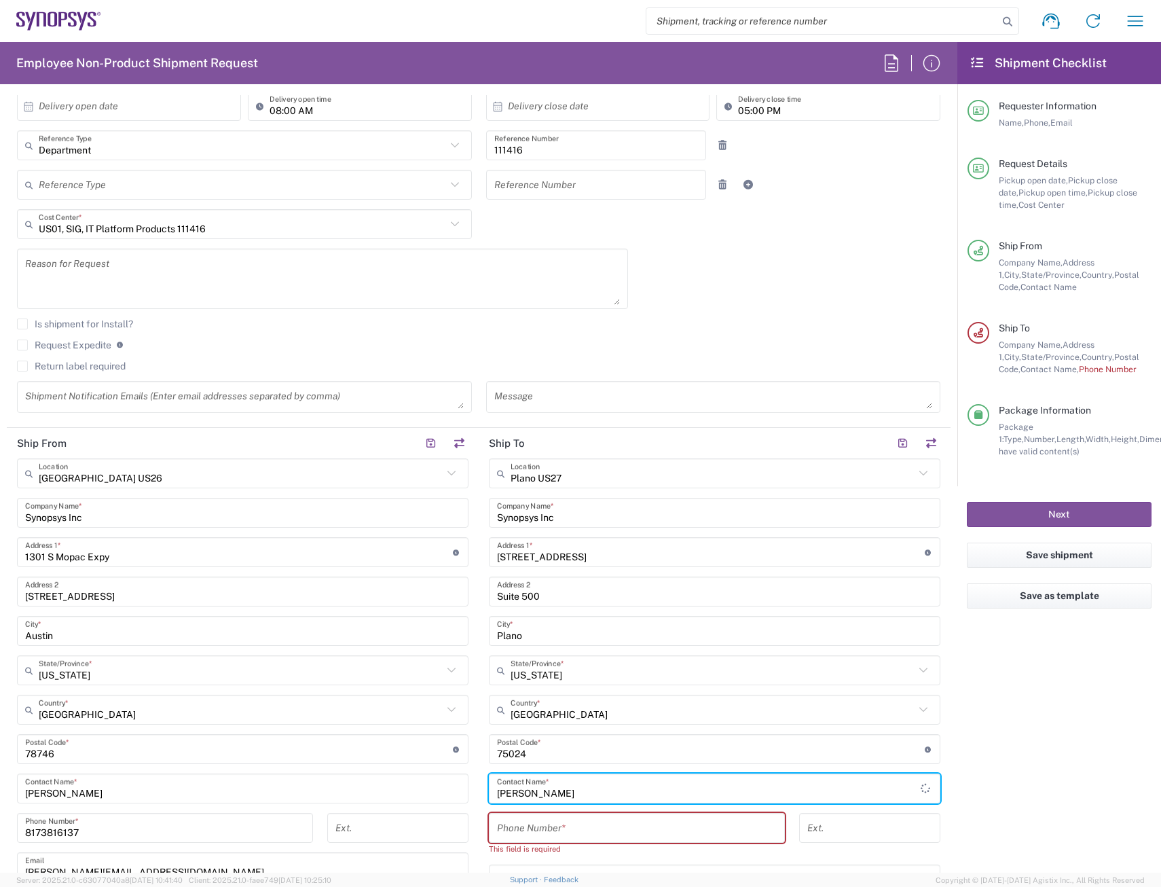
type input "[PERSON_NAME]"
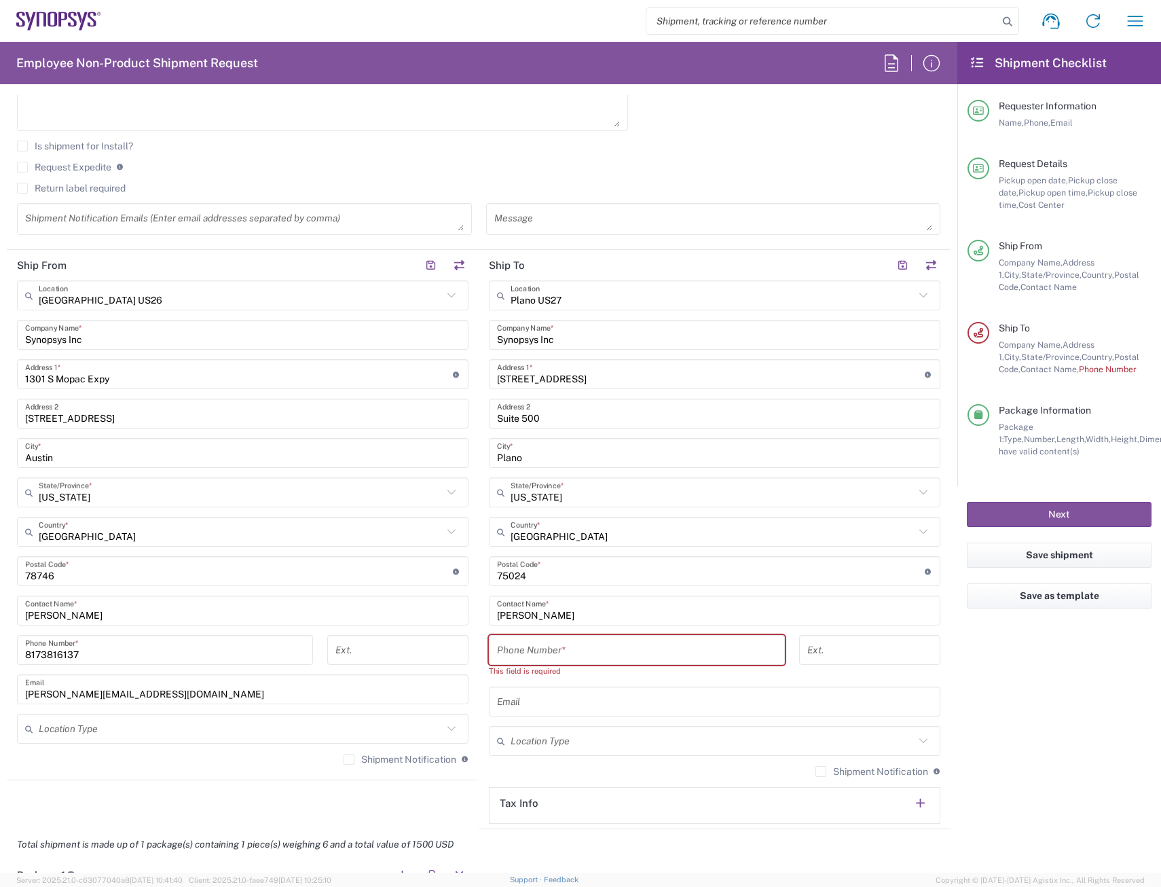
scroll to position [475, 0]
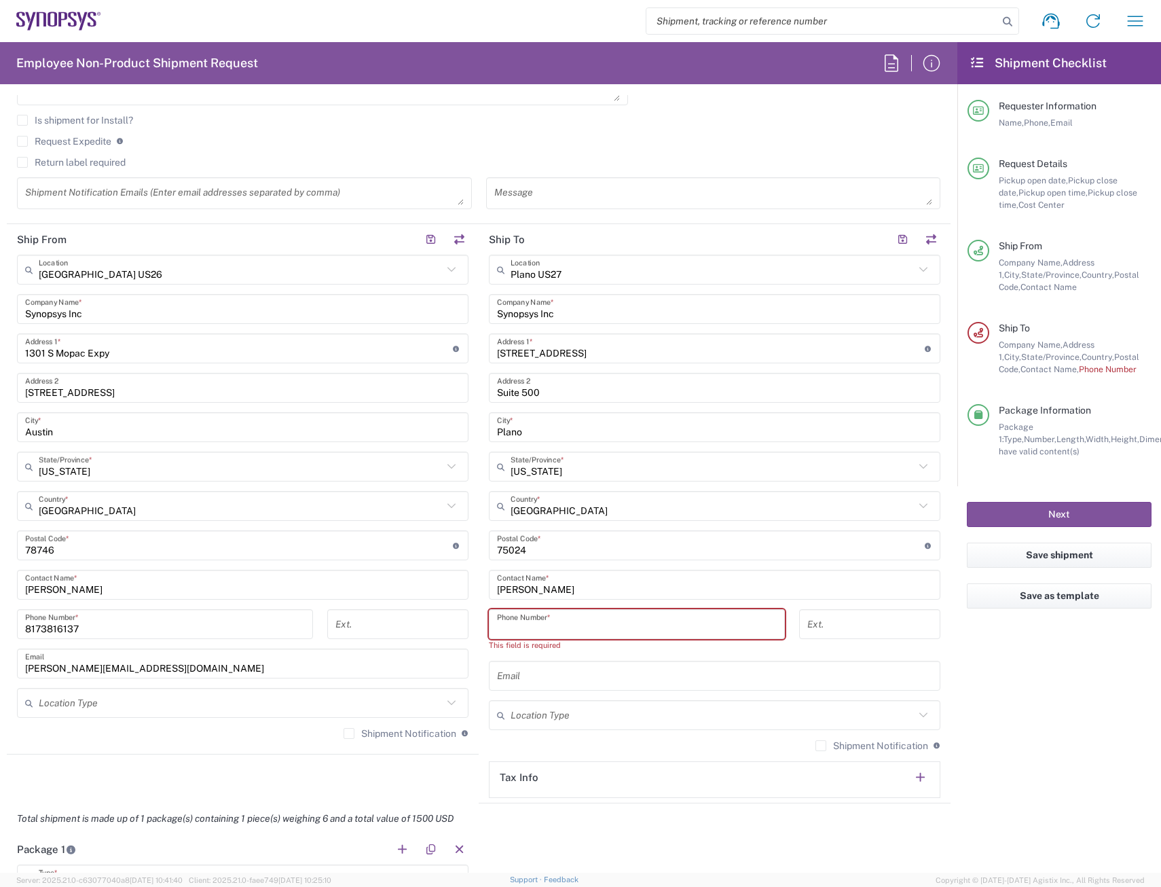
click at [675, 616] on input "tel" at bounding box center [637, 624] width 280 height 24
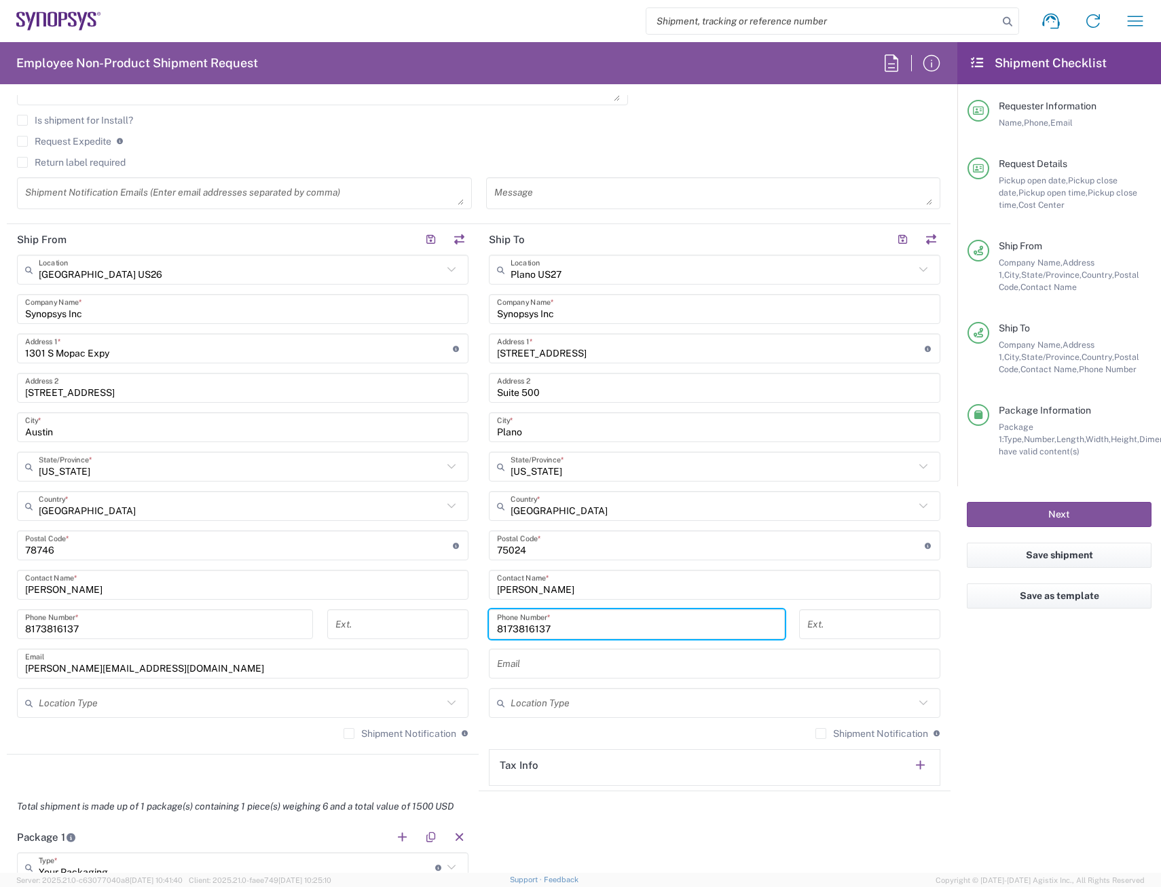
type input "8173816137"
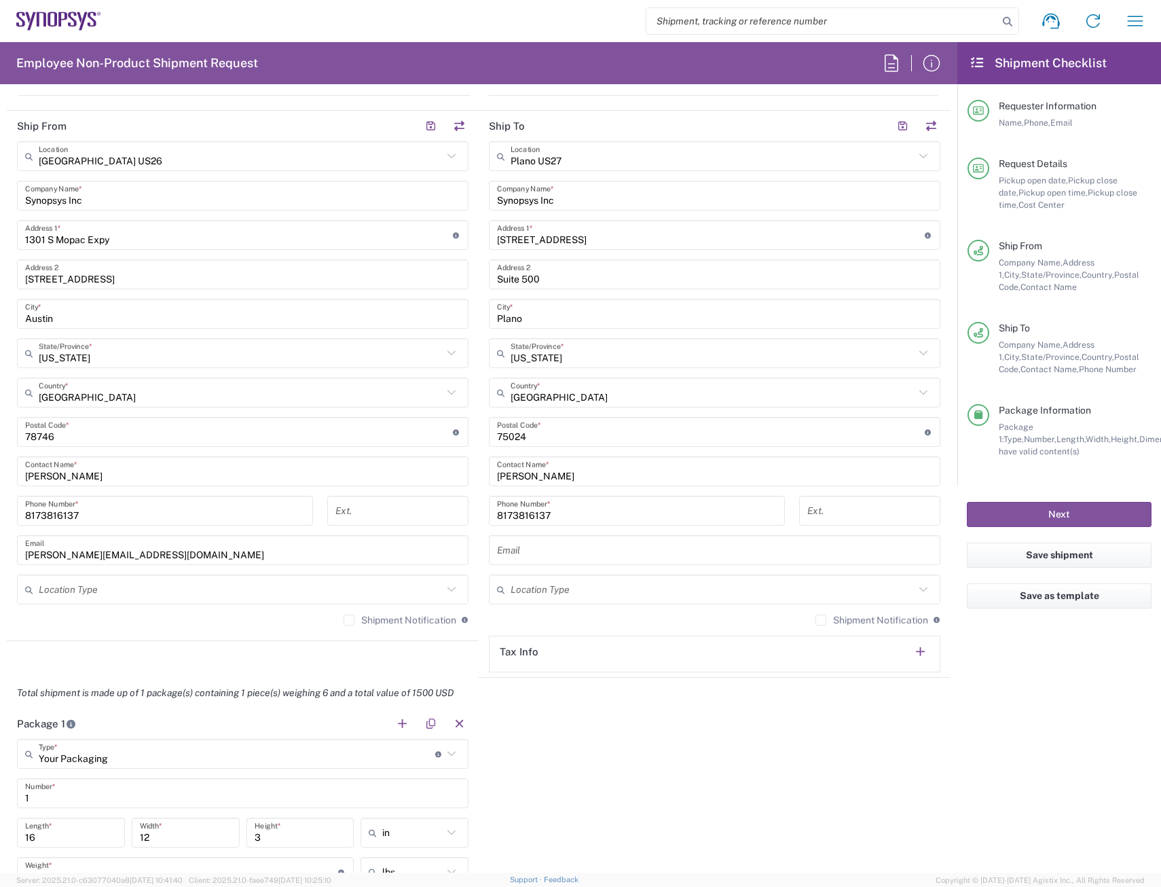
scroll to position [747, 0]
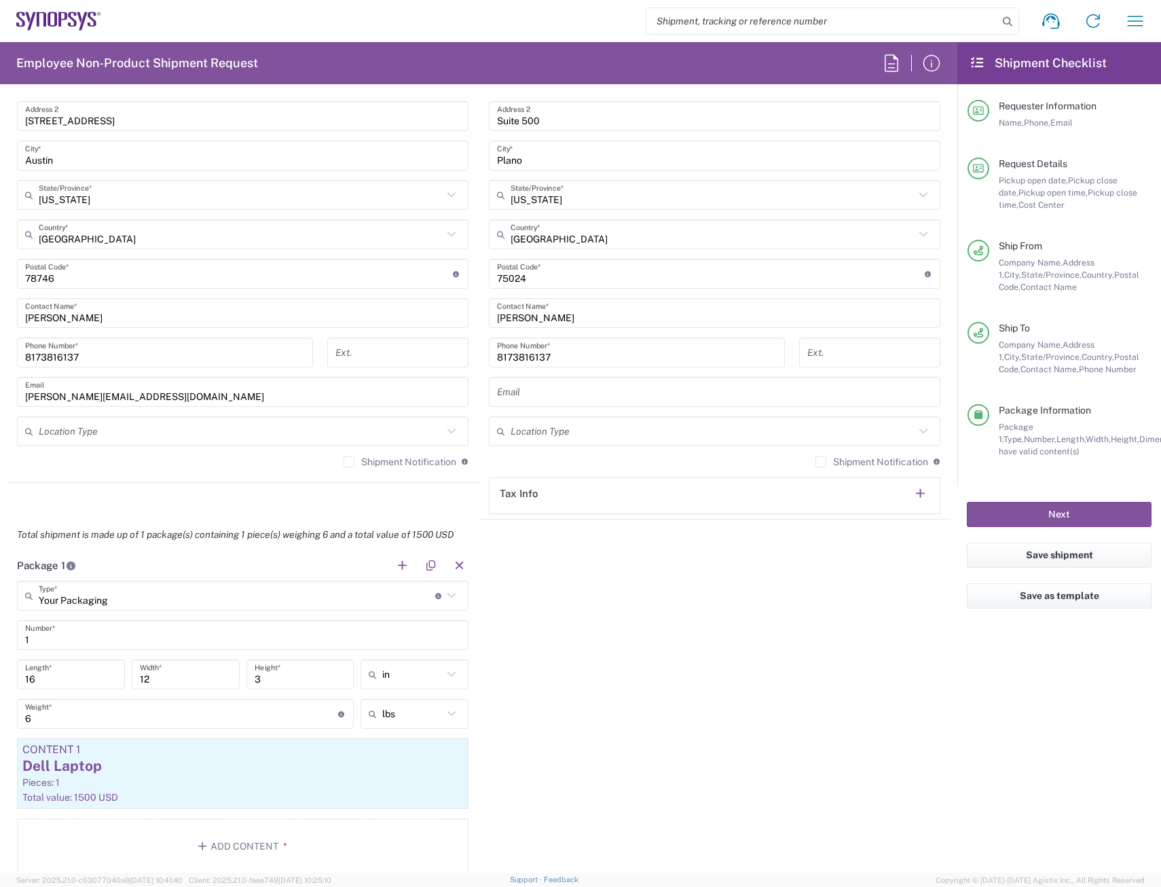
click at [564, 341] on input "8173816137" at bounding box center [637, 353] width 280 height 24
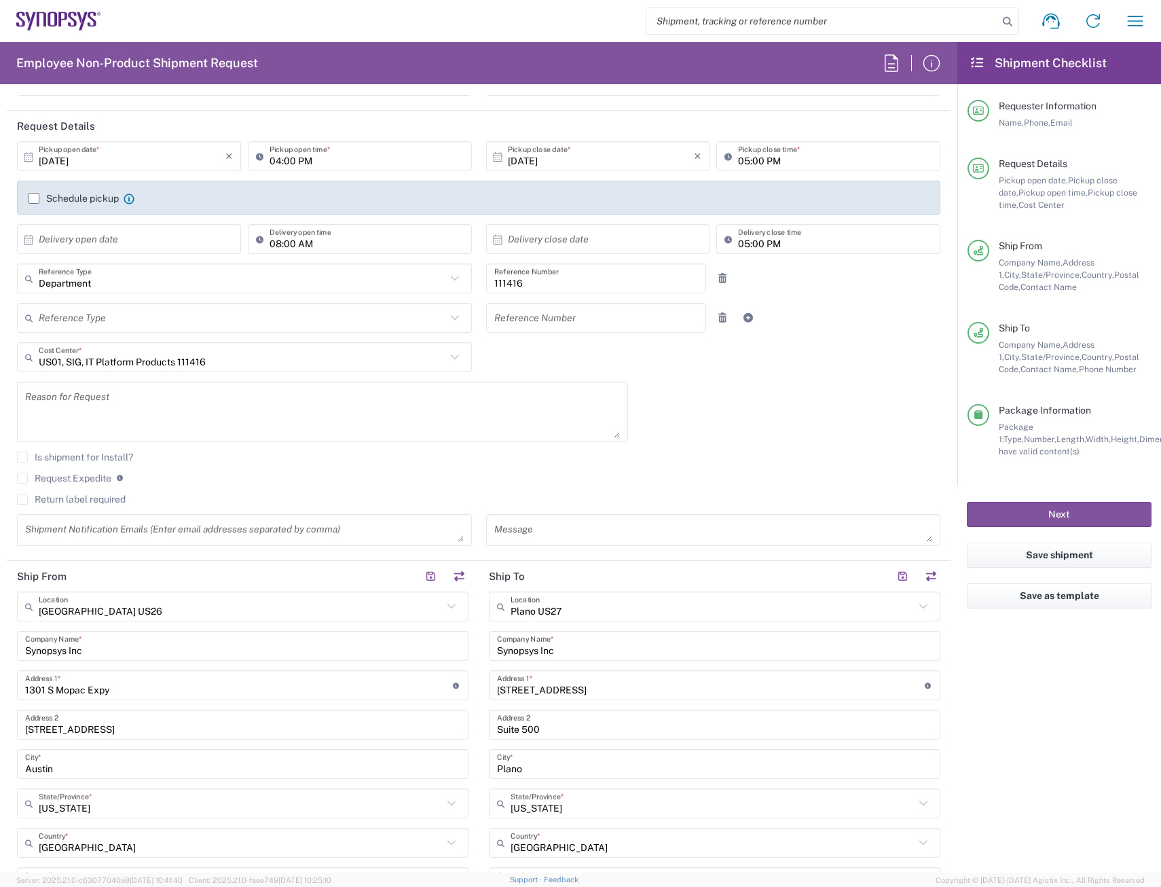
scroll to position [407, 0]
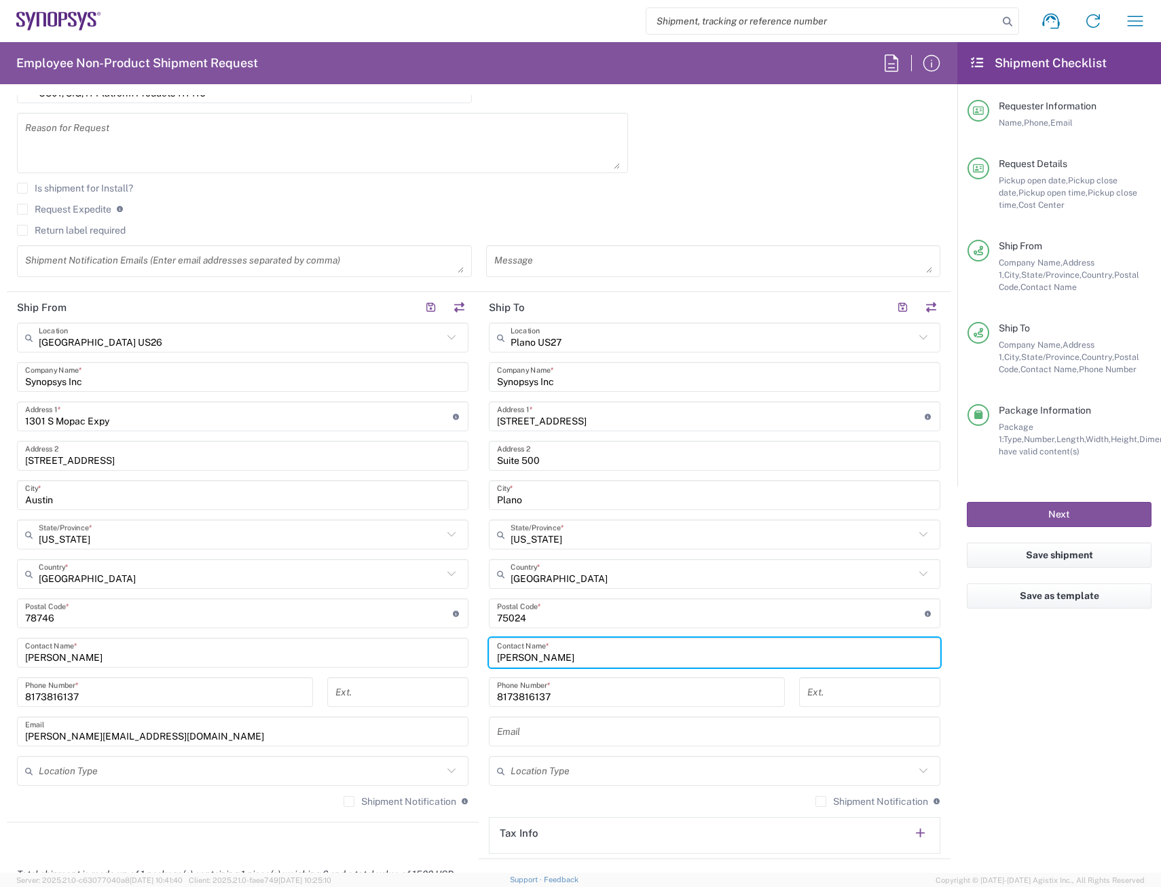
click at [576, 650] on input "[PERSON_NAME]" at bounding box center [714, 653] width 435 height 24
type input "[PERSON_NAME]"
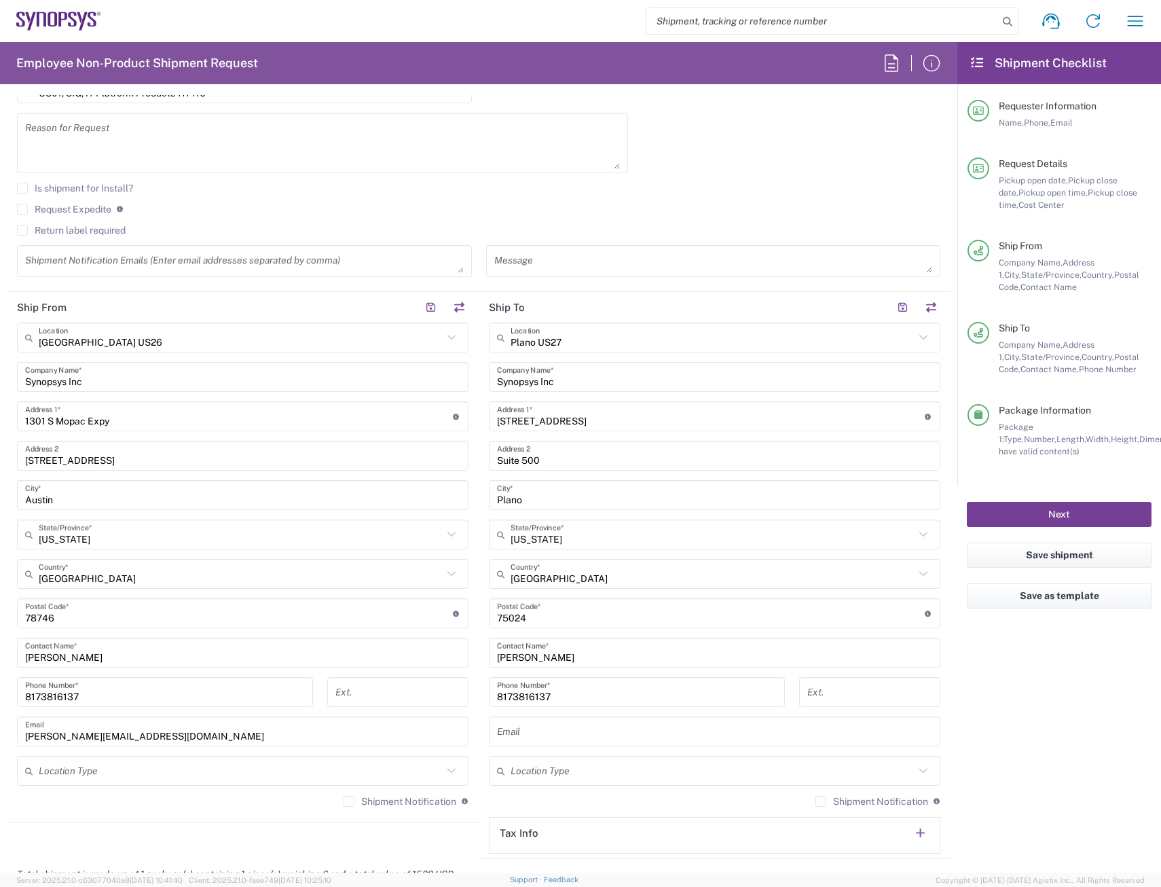
click at [1079, 517] on button "Next" at bounding box center [1059, 514] width 185 height 25
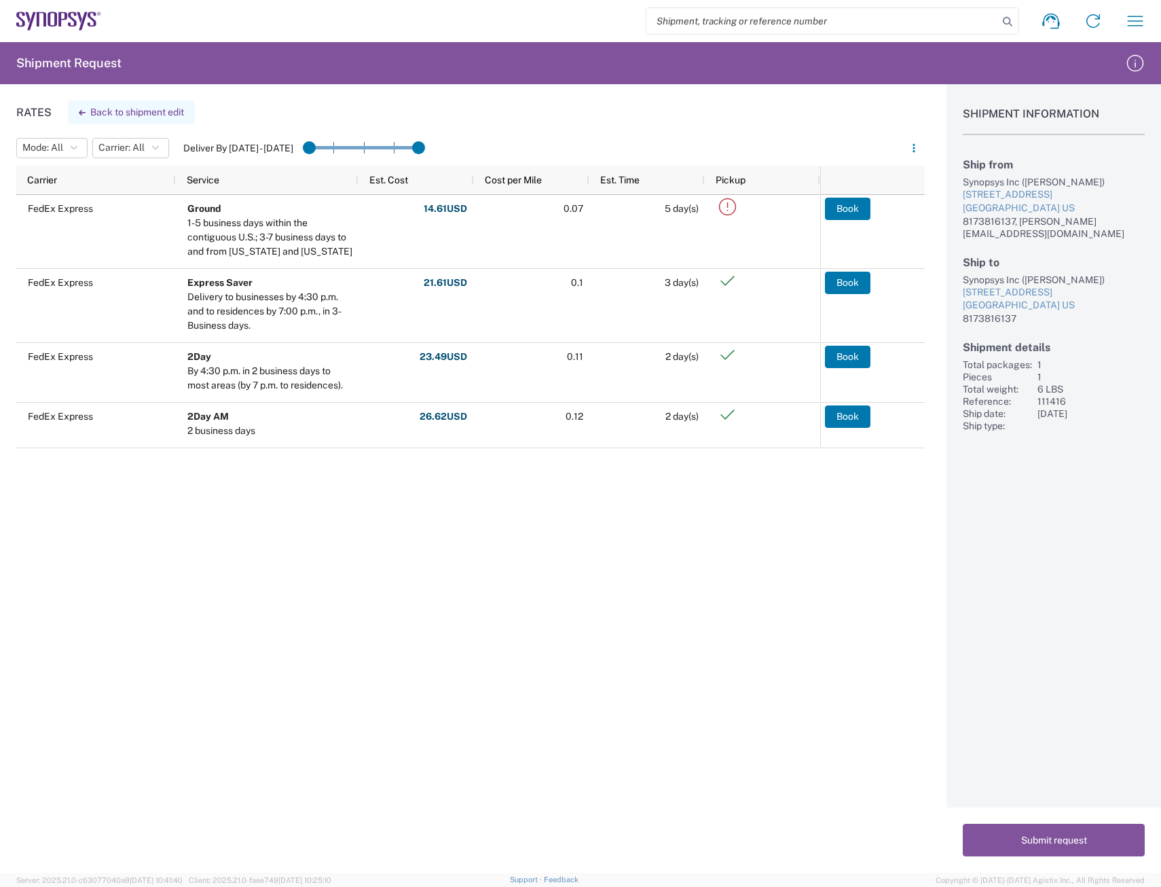
click at [104, 111] on button "Back to shipment edit" at bounding box center [131, 112] width 127 height 24
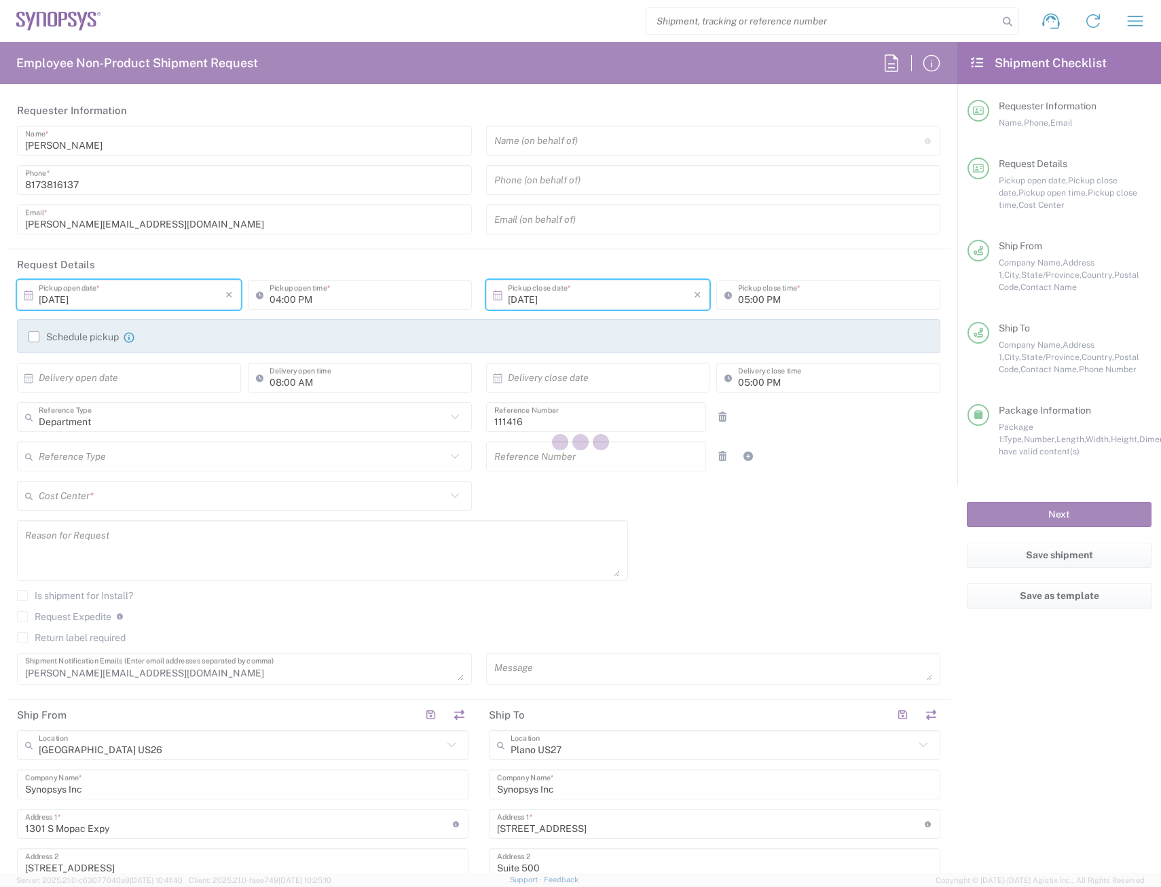
type input "[US_STATE]"
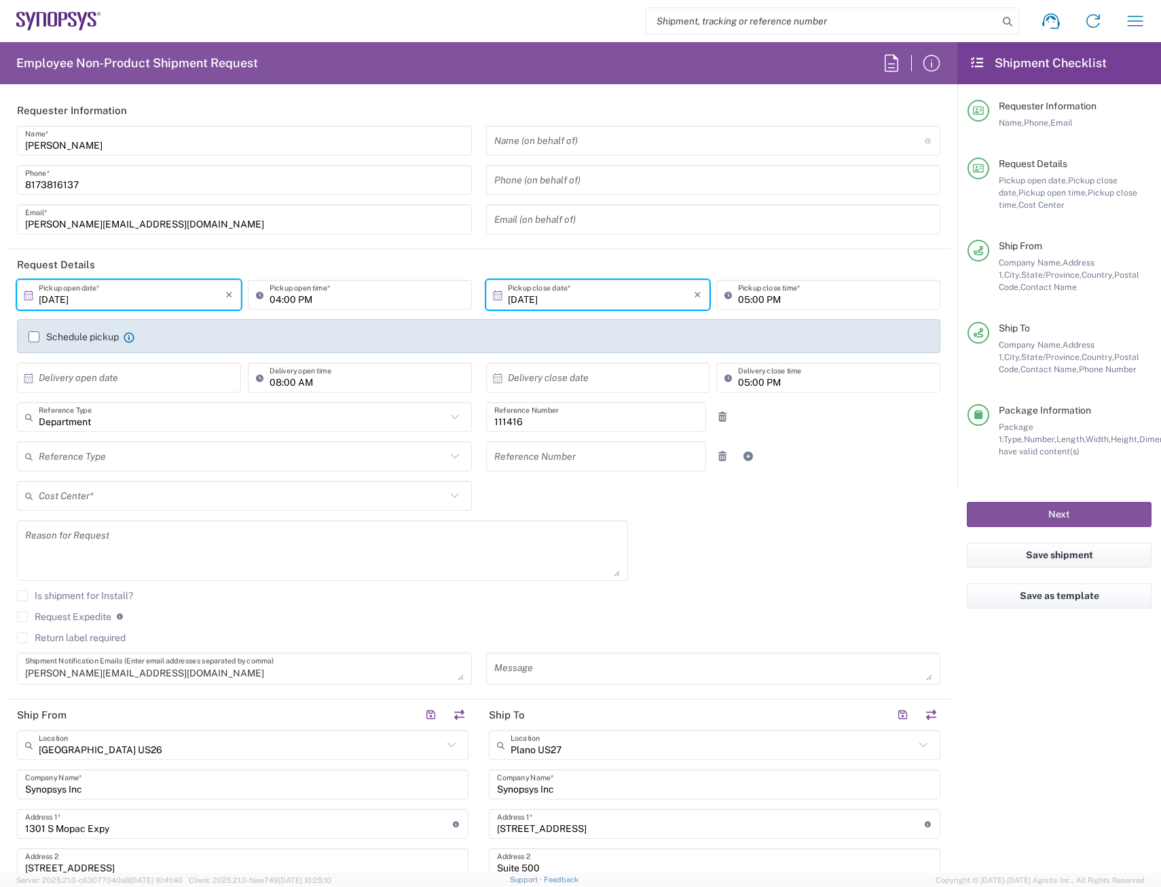
type input "Your Packaging"
type input "US01, SIG, IT Platform Products 111416"
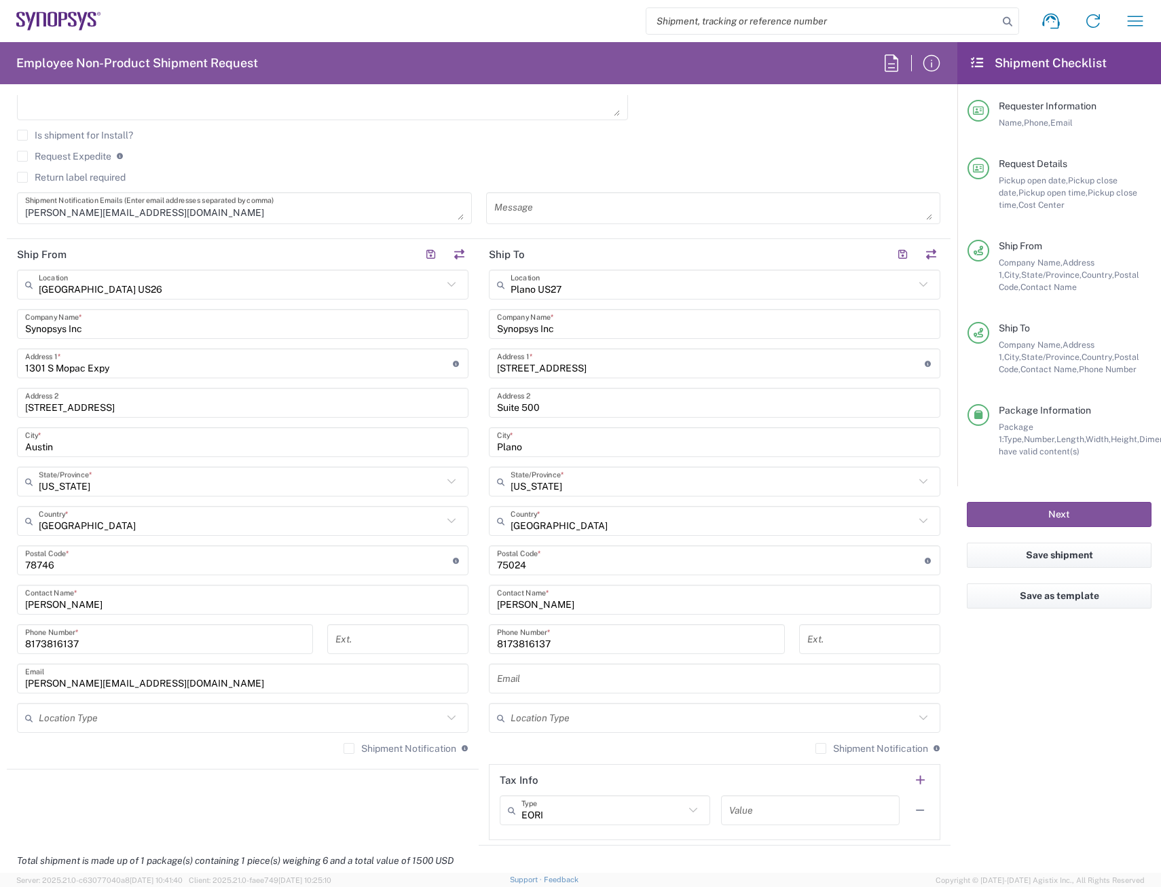
scroll to position [543, 0]
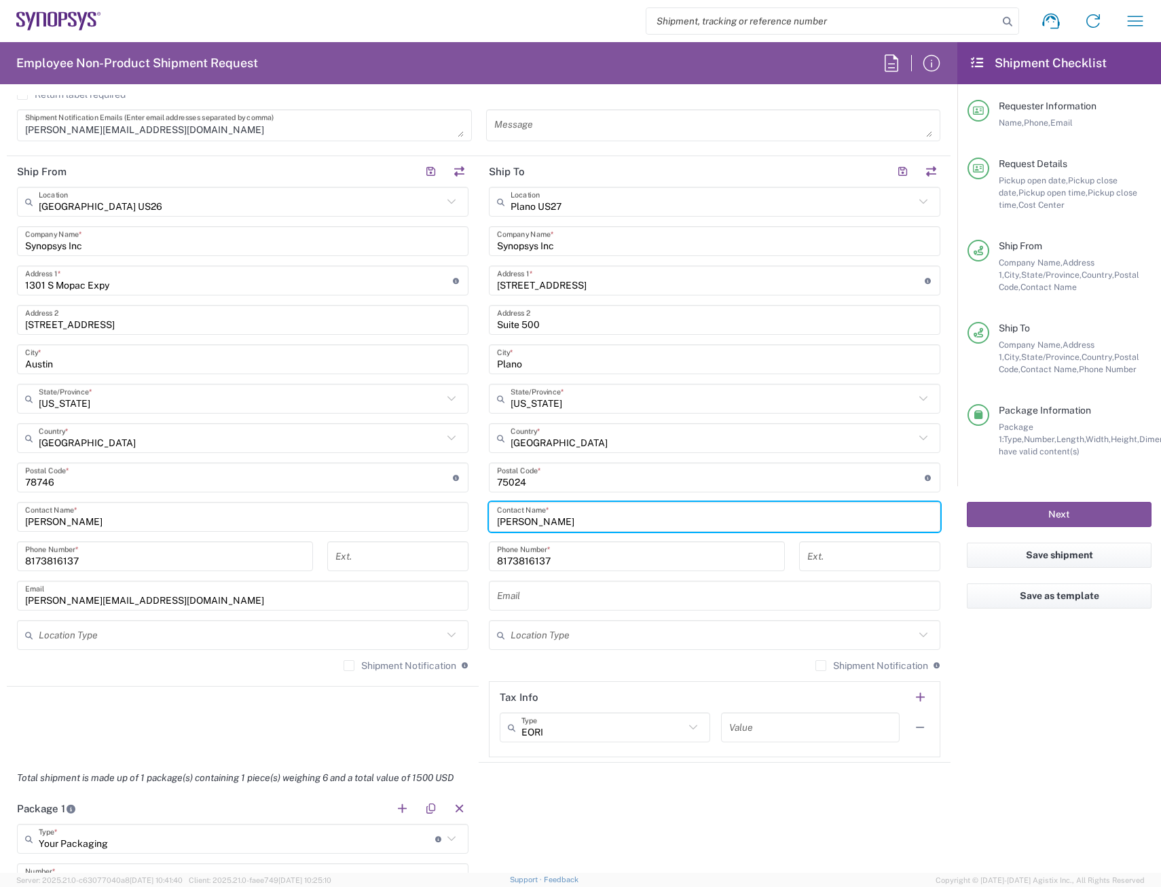
drag, startPoint x: 557, startPoint y: 513, endPoint x: 404, endPoint y: 513, distance: 153.4
click at [404, 513] on div "Ship From [GEOGRAPHIC_DATA] [GEOGRAPHIC_DATA] Location [GEOGRAPHIC_DATA] [GEOGR…" at bounding box center [479, 459] width 944 height 606
type input "[PERSON_NAME]"
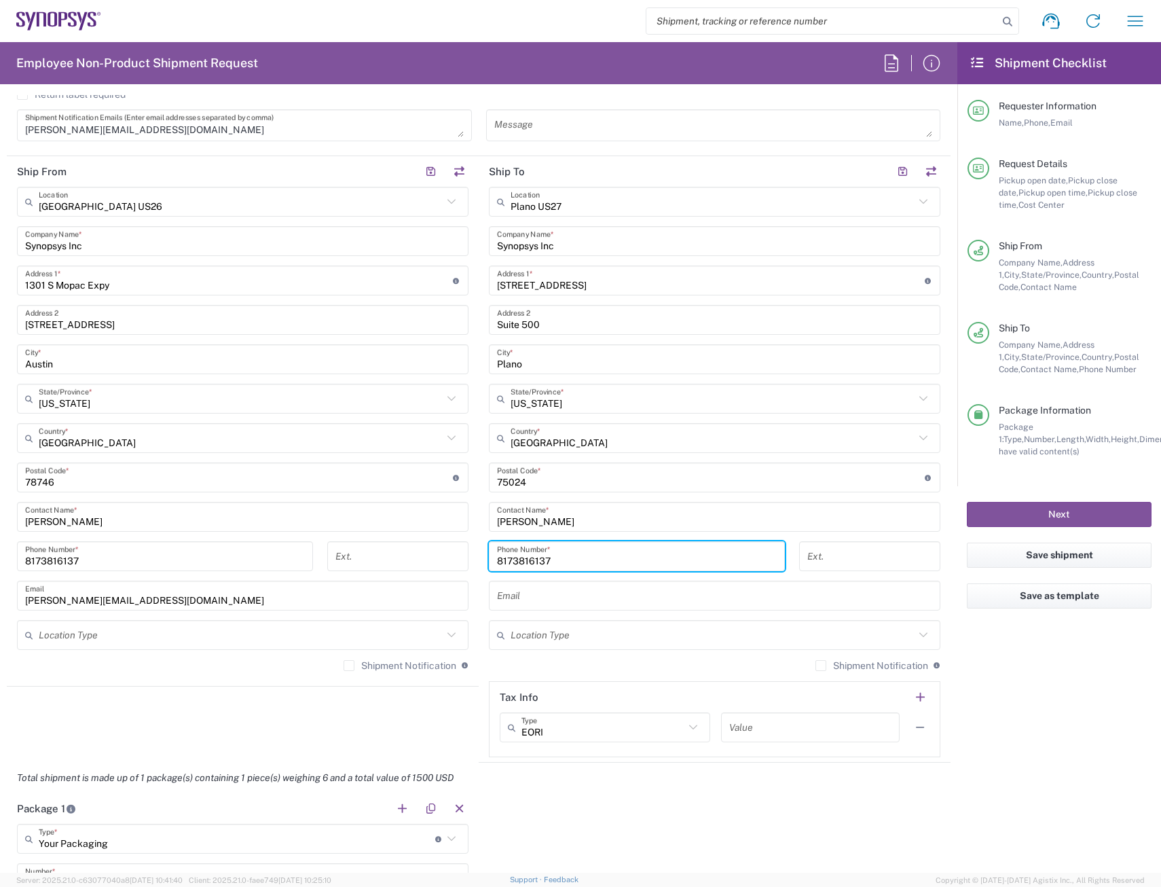
drag, startPoint x: 620, startPoint y: 550, endPoint x: 620, endPoint y: 521, distance: 28.5
click at [415, 555] on div "Ship From [GEOGRAPHIC_DATA] [GEOGRAPHIC_DATA] Location [GEOGRAPHIC_DATA] [GEOGR…" at bounding box center [479, 459] width 944 height 606
drag, startPoint x: 1023, startPoint y: 696, endPoint x: 1017, endPoint y: 693, distance: 7.0
click at [1022, 694] on agx-form-checklist "Shipment Checklist Requester Information Name, Phone, Email Request Details Pic…" at bounding box center [1059, 457] width 204 height 830
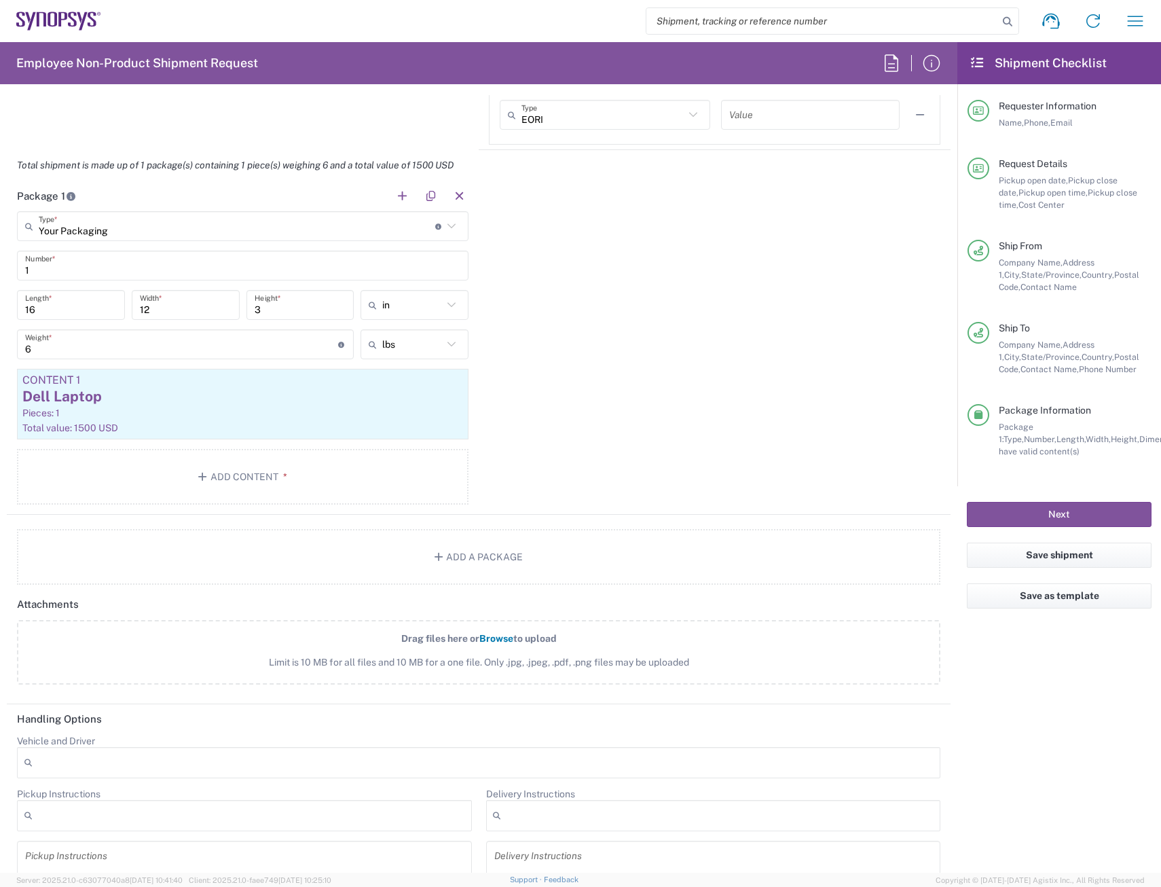
scroll to position [1154, 0]
click at [1097, 510] on button "Next" at bounding box center [1059, 514] width 185 height 25
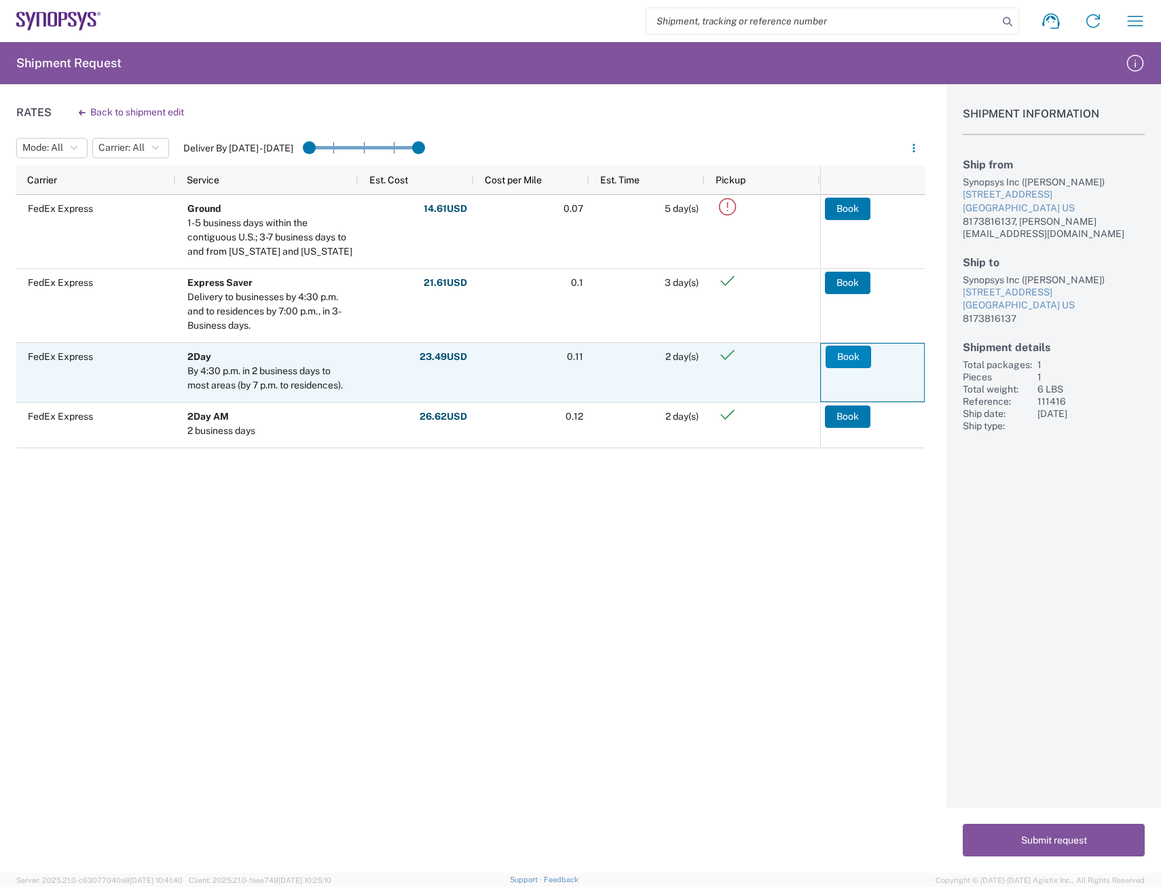
click at [847, 360] on button "Book" at bounding box center [847, 357] width 45 height 22
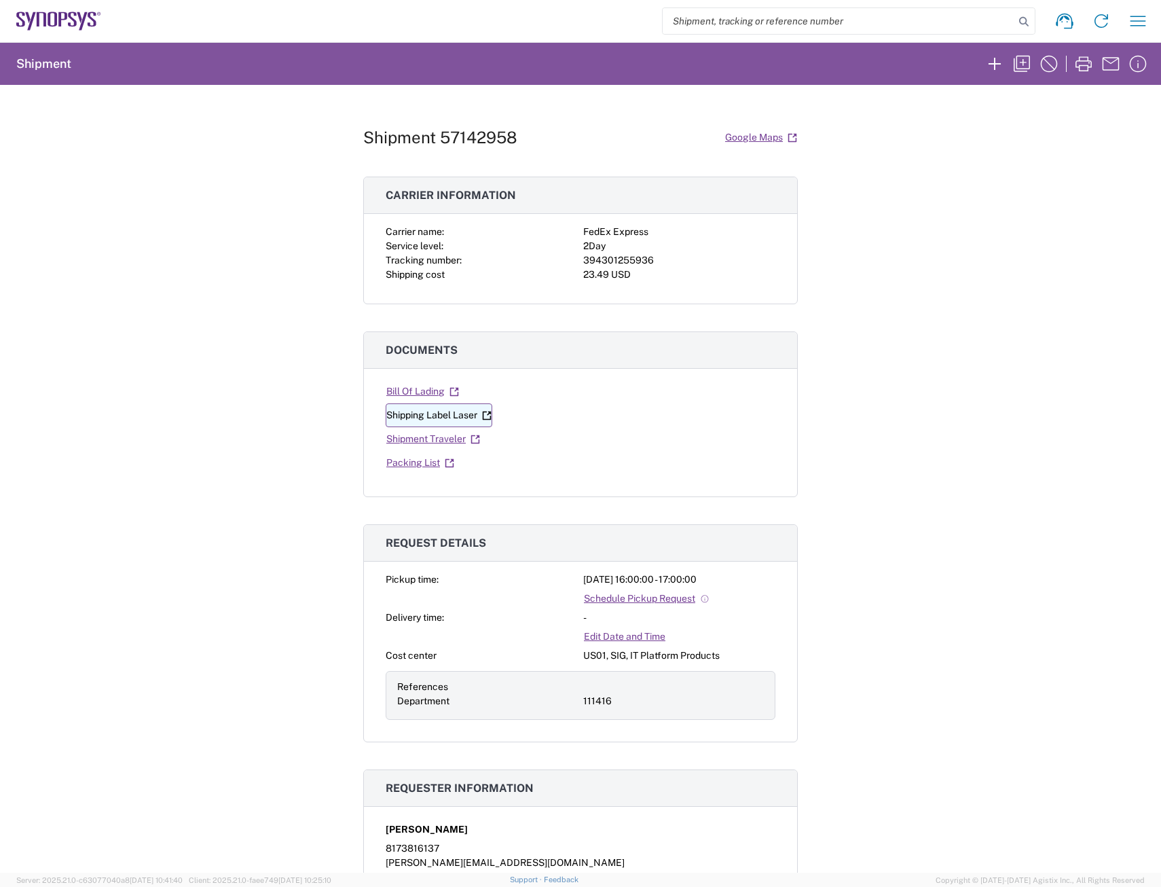
click at [441, 417] on link "Shipping Label Laser" at bounding box center [439, 415] width 107 height 24
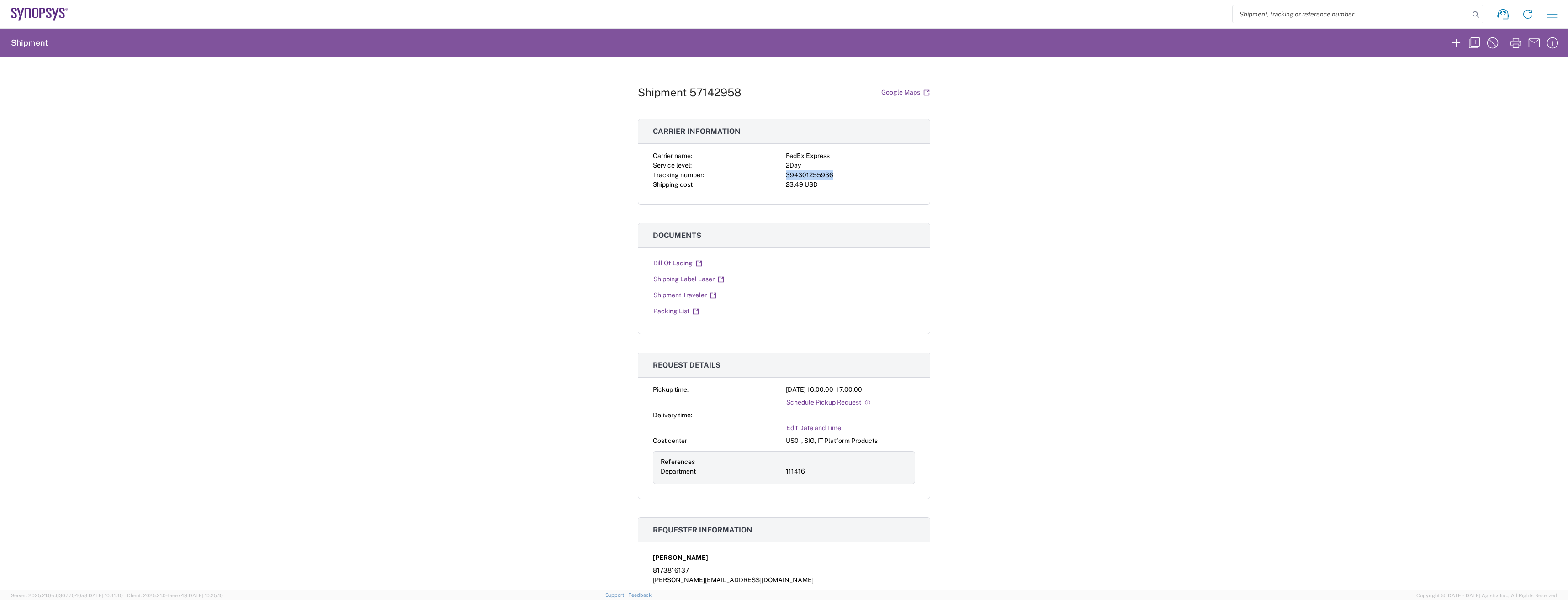
drag, startPoint x: 834, startPoint y: 174, endPoint x: 781, endPoint y: 175, distance: 53.0
click at [781, 175] on div "Carrier name: FedEx Express Service level: 2Day Tracking number: 394301255936 S…" at bounding box center [784, 170] width 262 height 38
copy div "394301255936"
click at [781, 186] on div "23.49 USD" at bounding box center [851, 184] width 129 height 9
drag, startPoint x: 840, startPoint y: 174, endPoint x: 646, endPoint y: 157, distance: 194.7
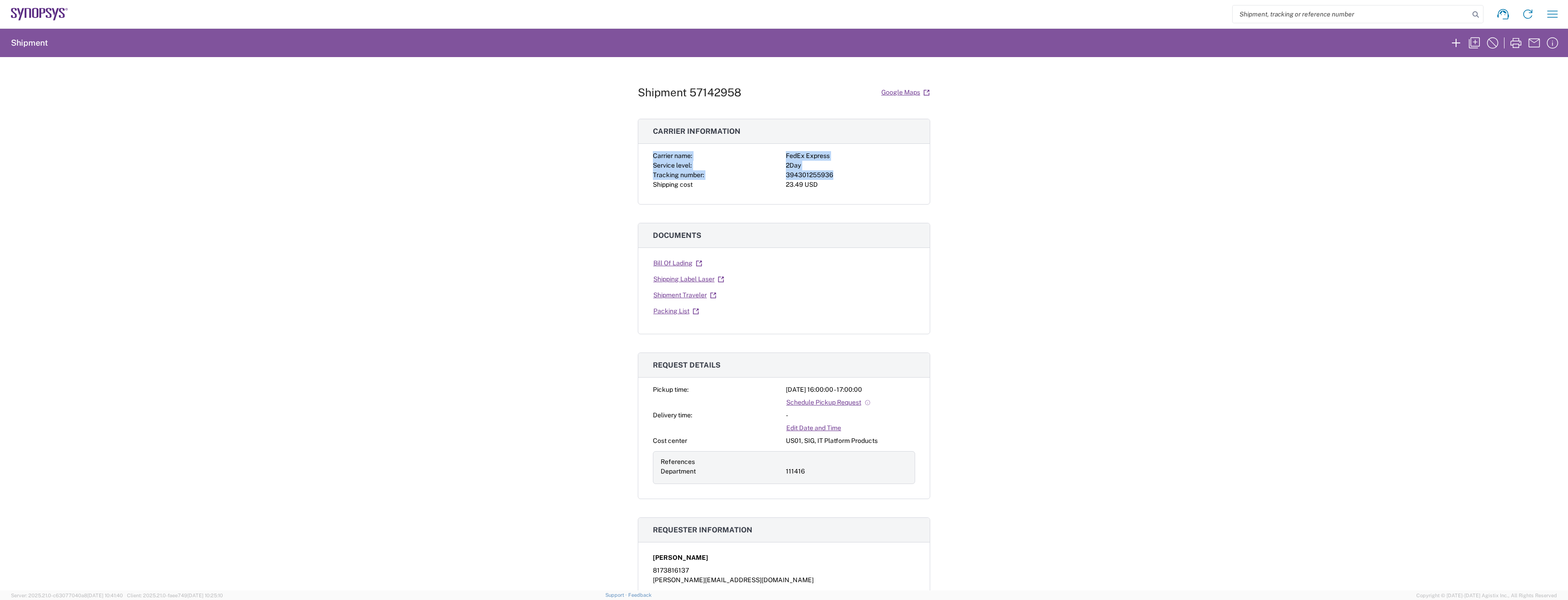
click at [646, 157] on div "Carrier name: FedEx Express Service level: 2Day Tracking number: 394301255936 S…" at bounding box center [783, 178] width 291 height 53
copy div "Carrier name: FedEx Express Service level: 2Day Tracking number: 394301255936"
click at [689, 297] on link "Shipment Traveler" at bounding box center [684, 295] width 64 height 16
click at [781, 293] on div "Bill Of Lading Shipping Label Laser Shipment Traveler Packing List" at bounding box center [783, 294] width 291 height 79
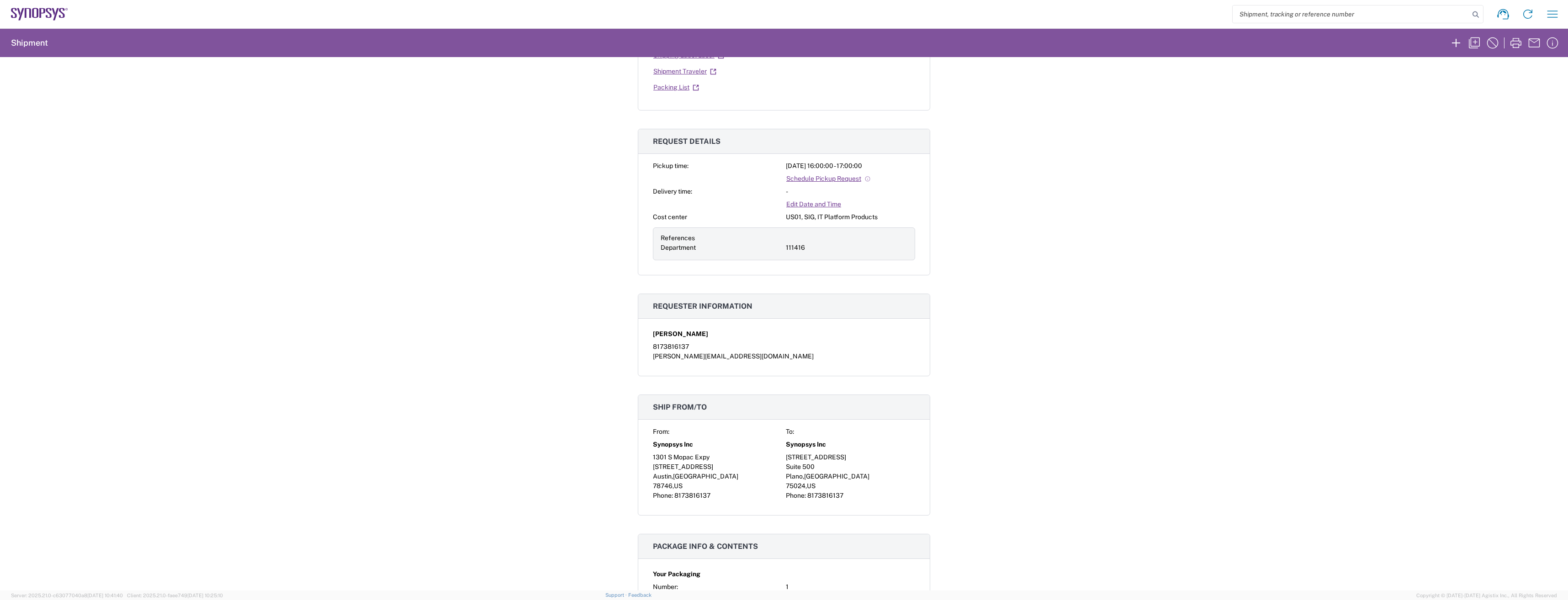
scroll to position [228, 0]
